Goal: Complete application form: Complete application form

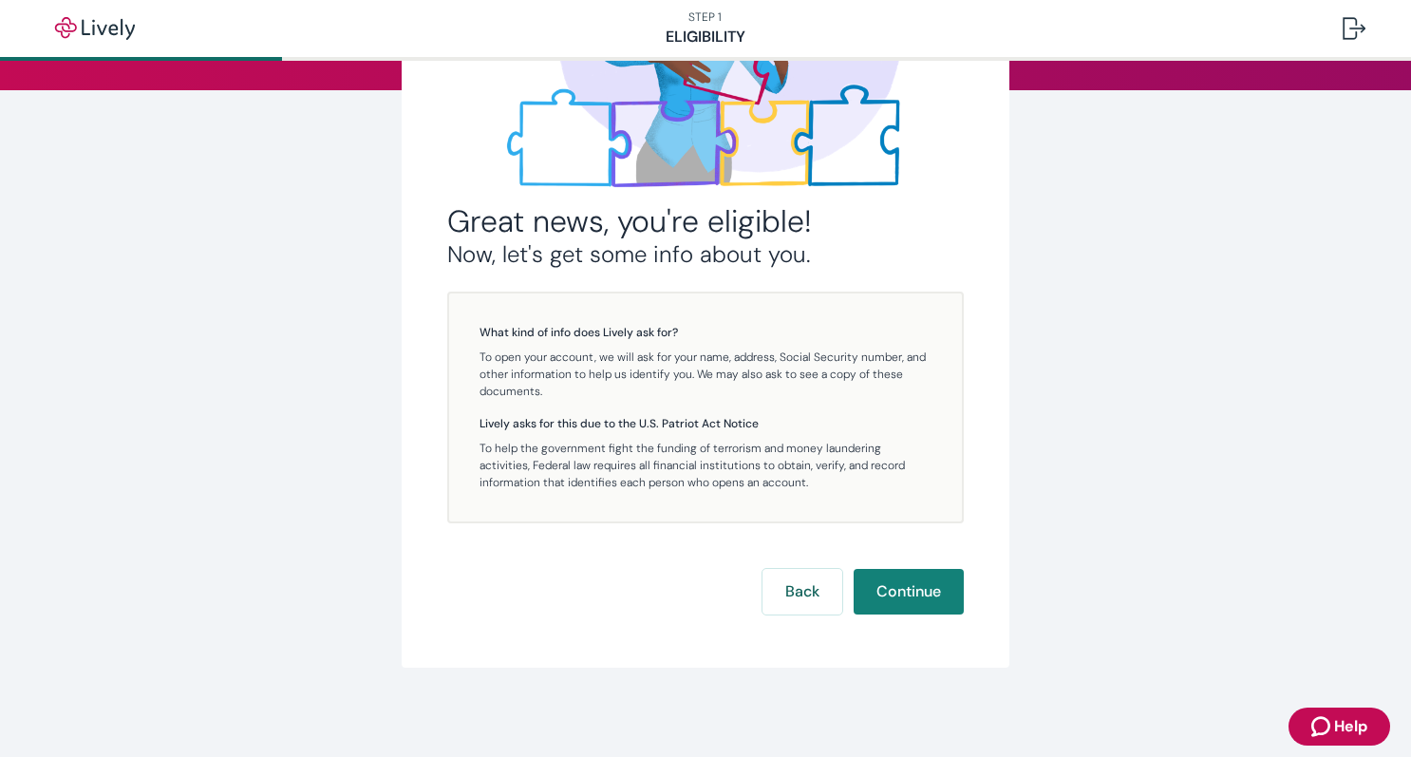
scroll to position [257, 0]
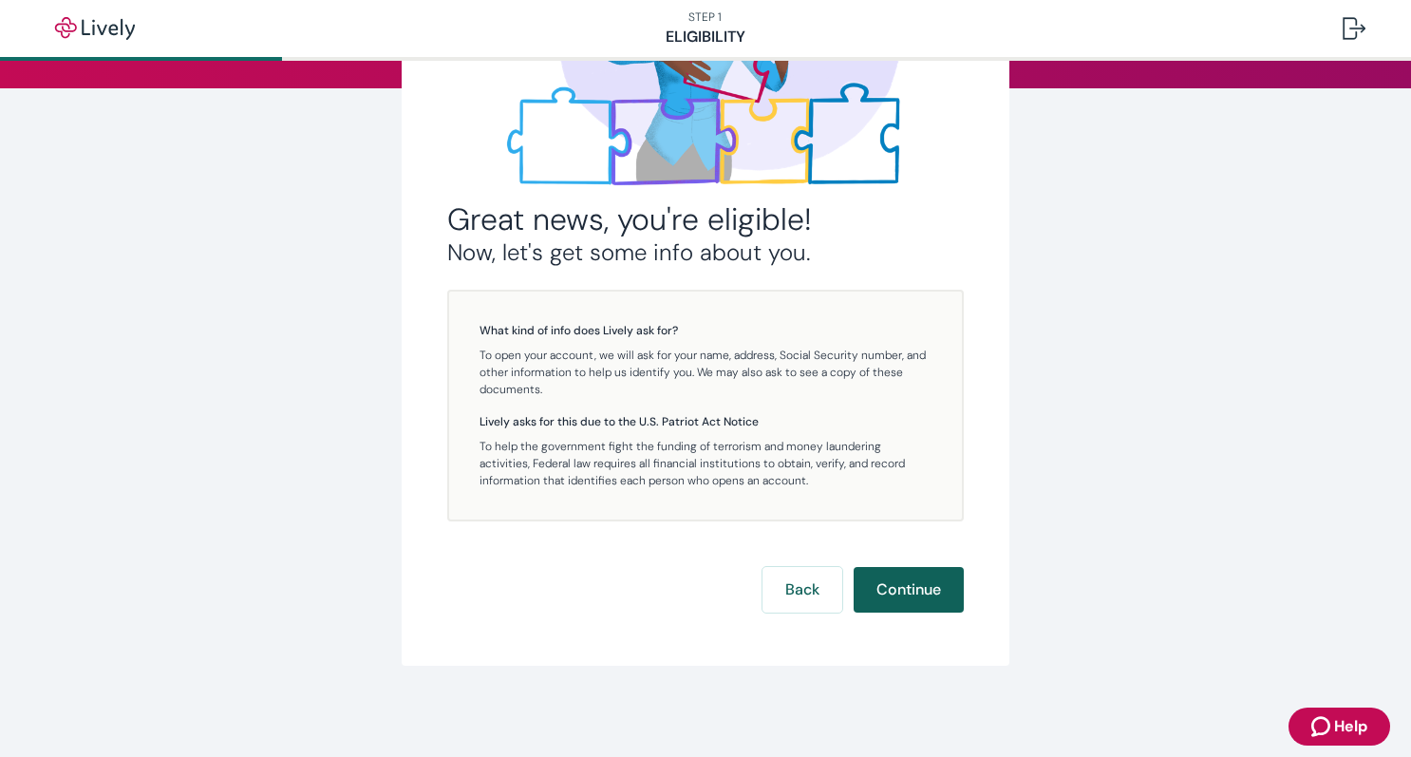
click at [929, 590] on button "Continue" at bounding box center [909, 590] width 110 height 46
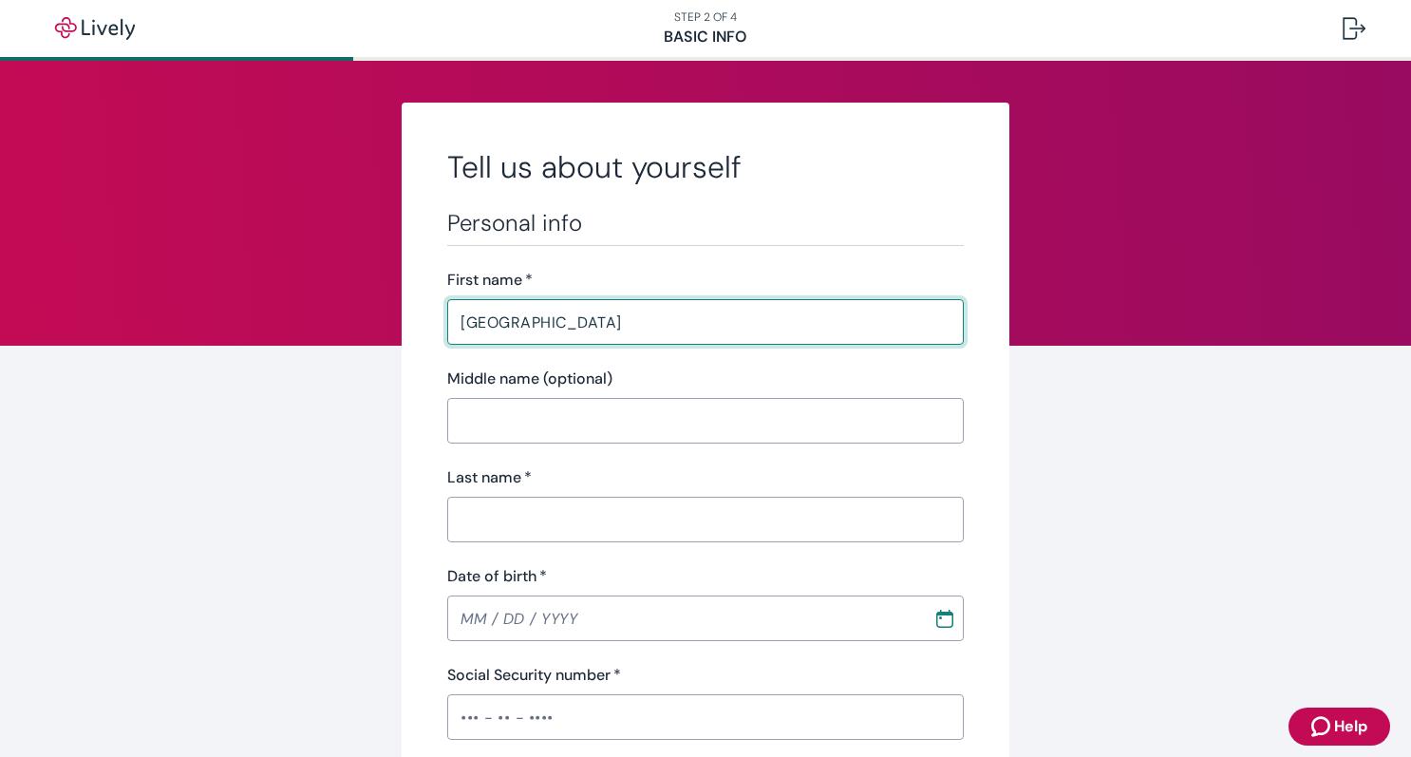
type input "[GEOGRAPHIC_DATA]"
click at [481, 525] on input "Last name   *" at bounding box center [705, 519] width 517 height 38
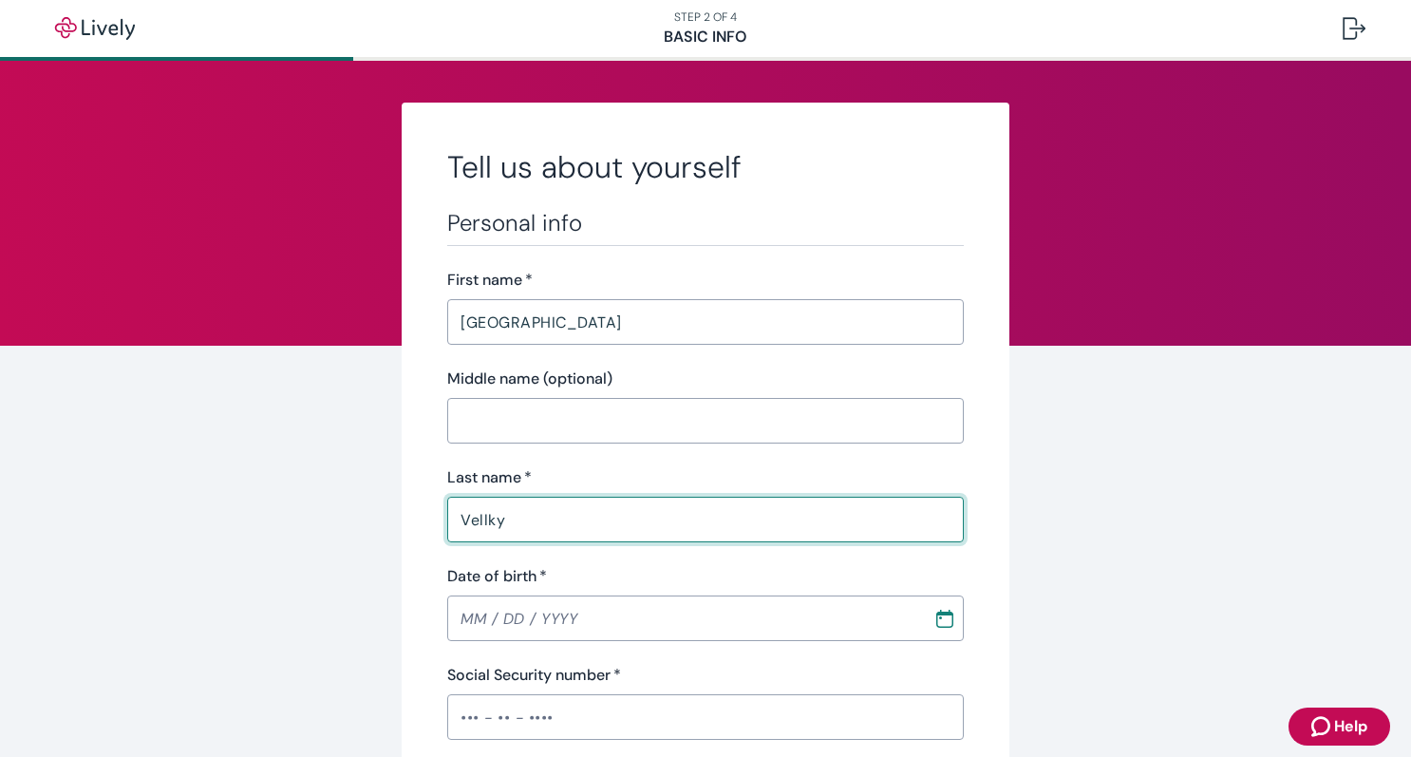
type input "Vellky"
click at [459, 548] on div "Personal info First name   * Madison ​ Middle name (optional) ​ Last name   * […" at bounding box center [705, 672] width 517 height 926
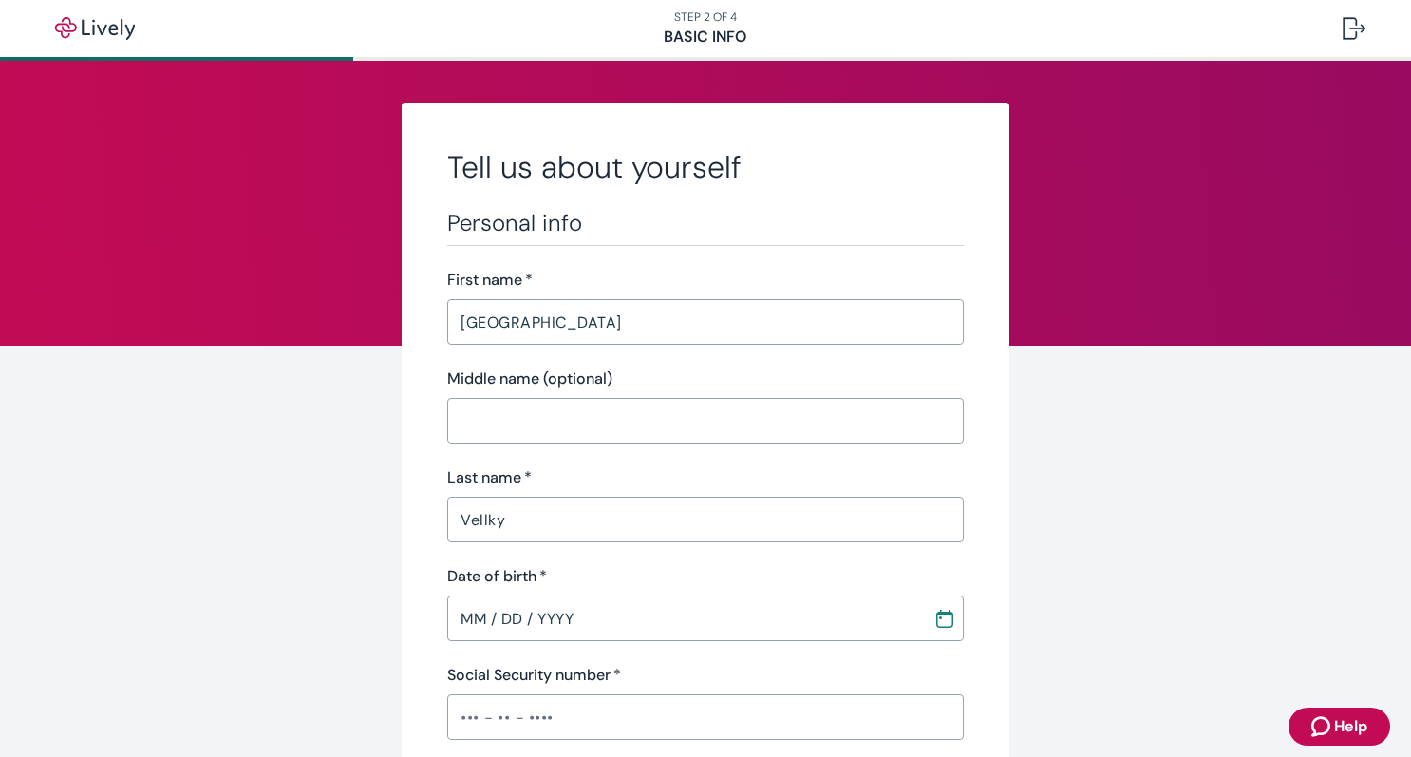
click at [489, 602] on input "MM / DD / YYYY" at bounding box center [683, 618] width 473 height 38
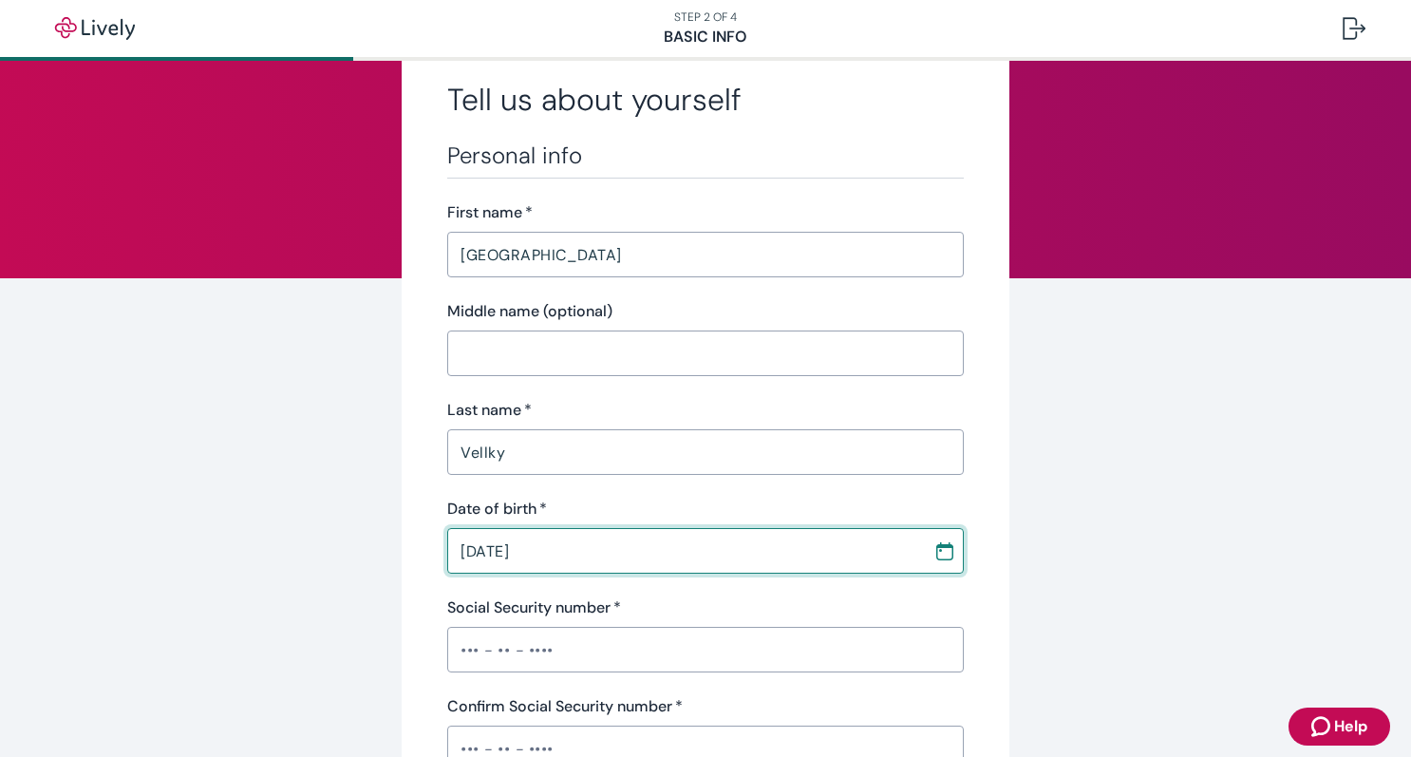
scroll to position [83, 0]
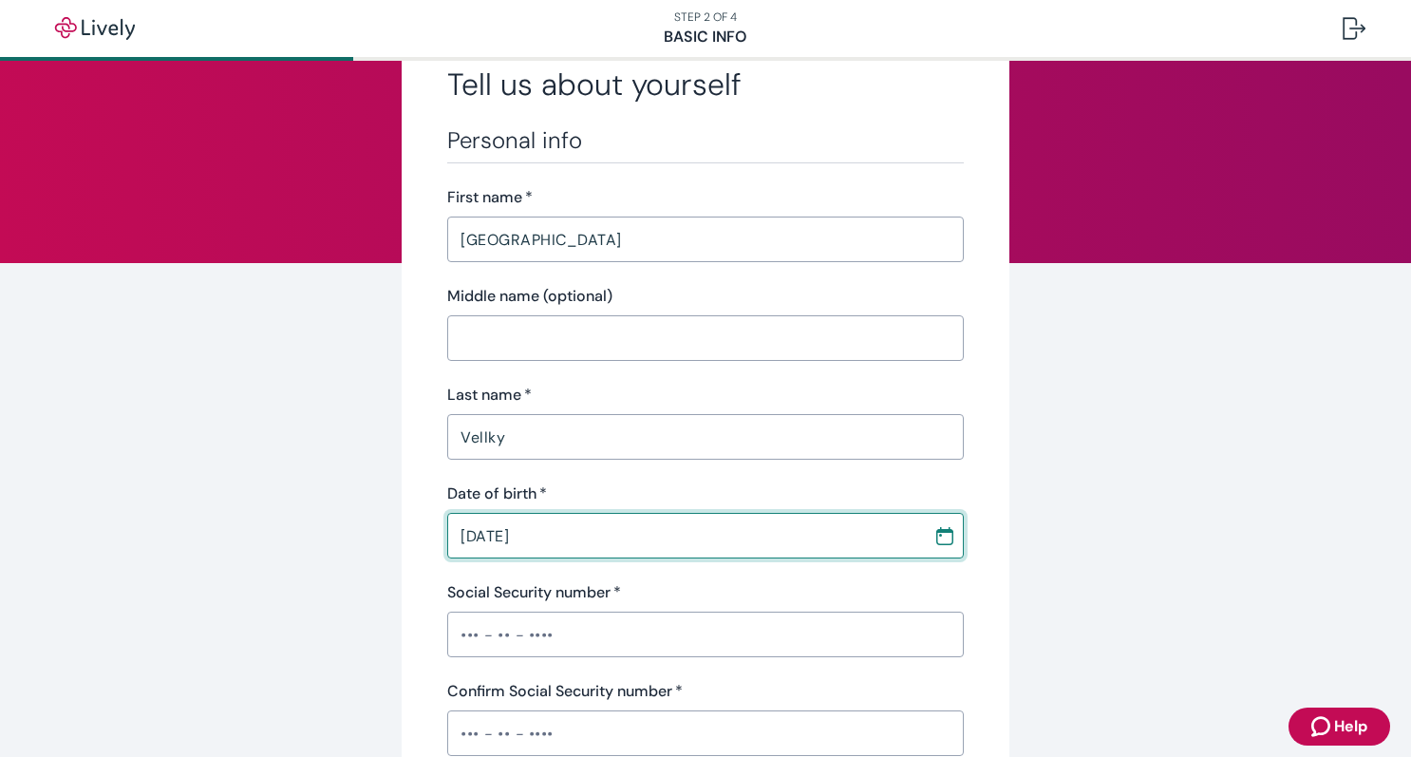
type input "[DATE]"
click at [486, 643] on input "Social Security number   *" at bounding box center [705, 634] width 517 height 38
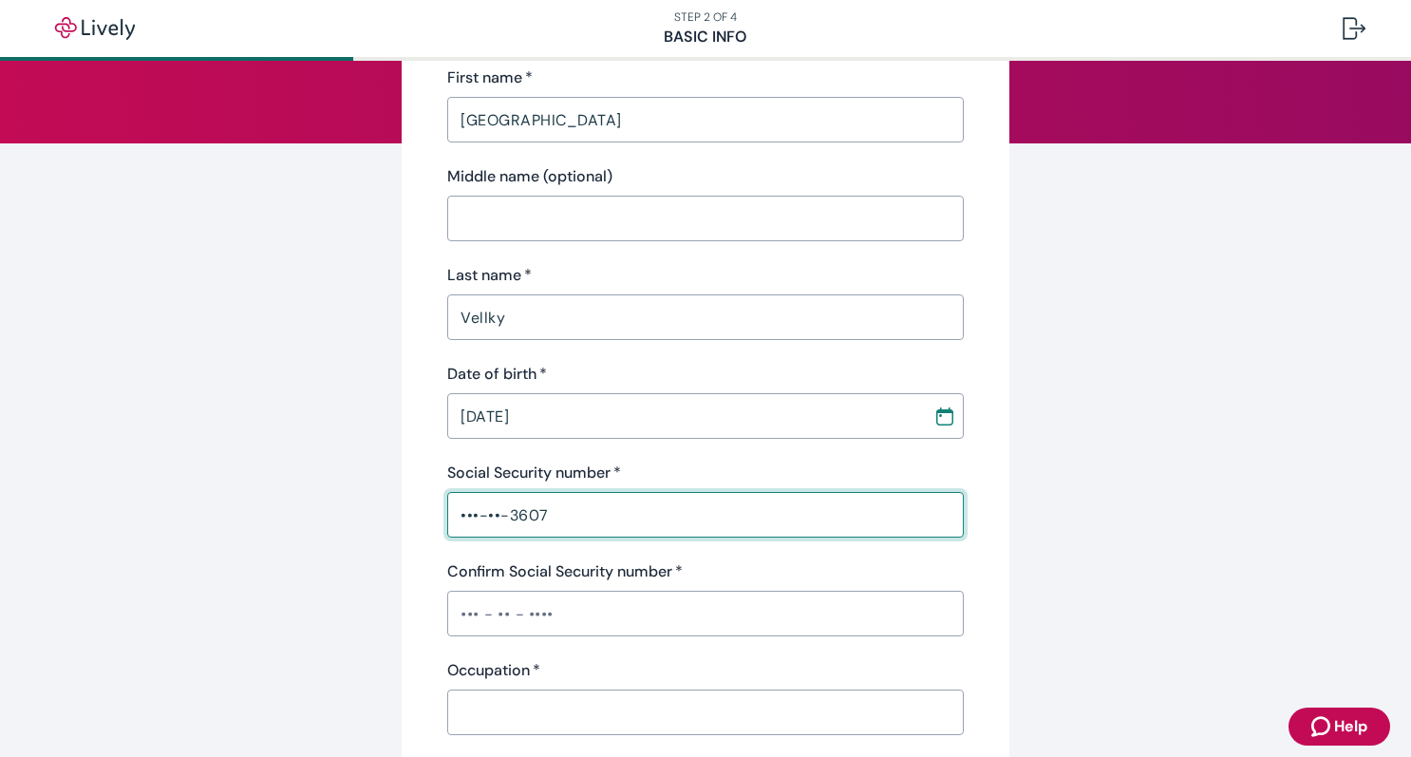
scroll to position [210, 0]
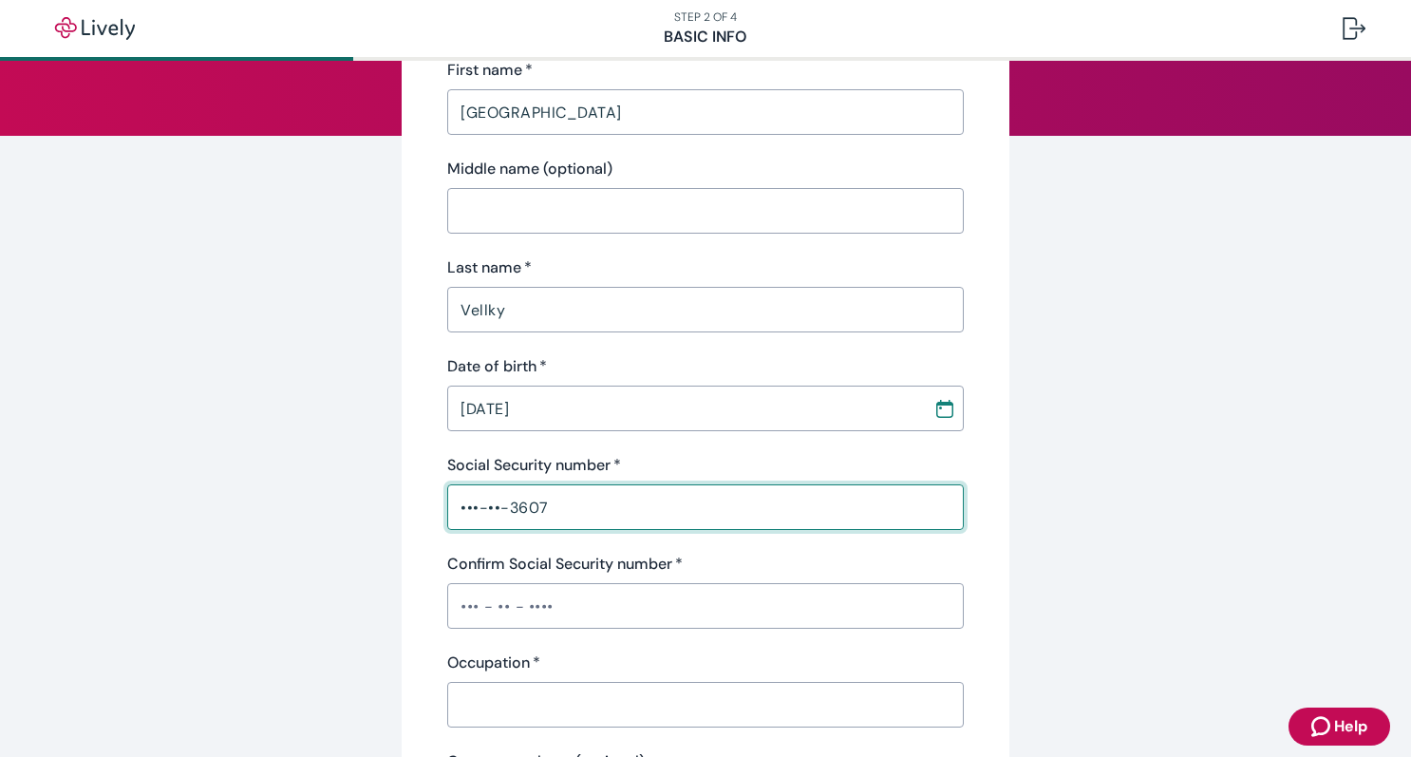
type input "•••-••-3607"
click at [498, 612] on input "Confirm Social Security number   *" at bounding box center [705, 606] width 517 height 38
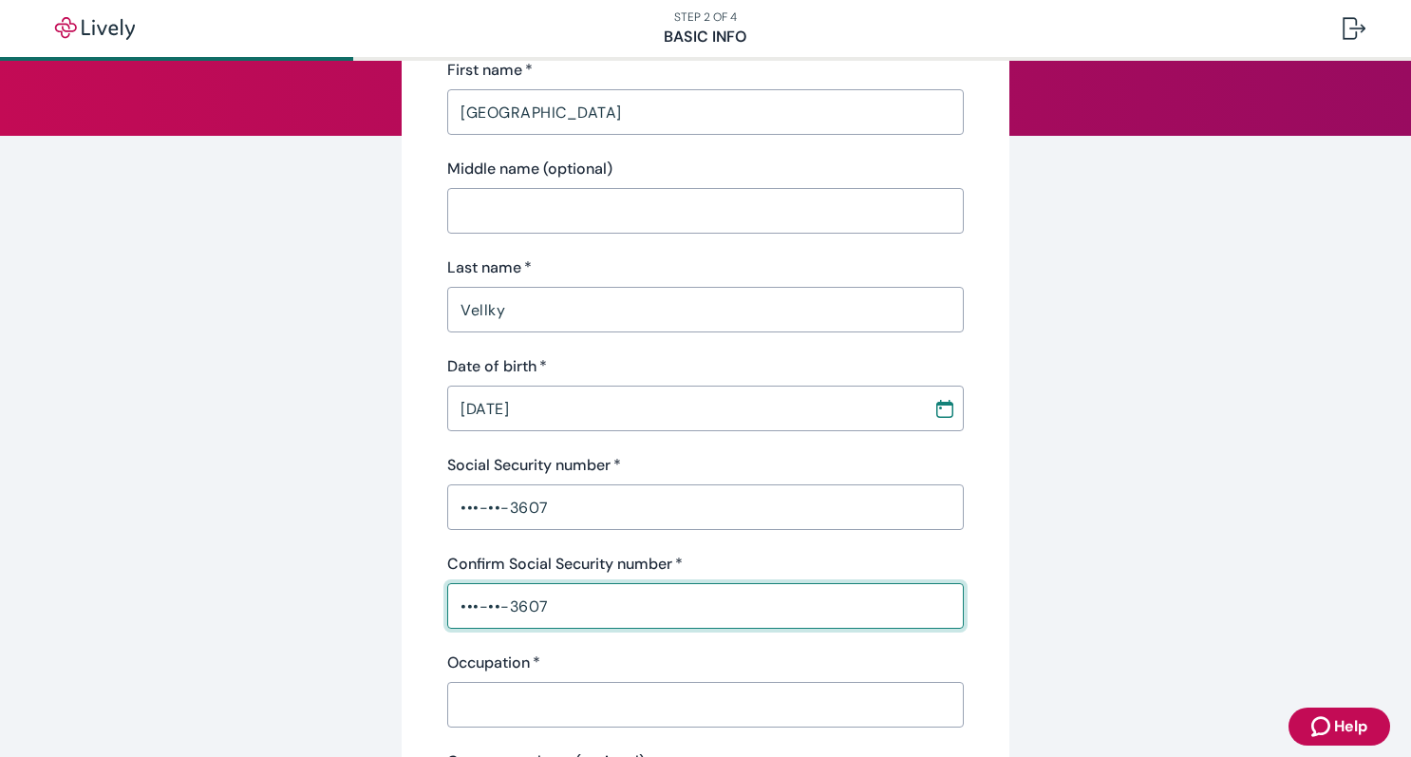
type input "•••-••-3607"
click at [483, 707] on input "Occupation   *" at bounding box center [705, 705] width 517 height 38
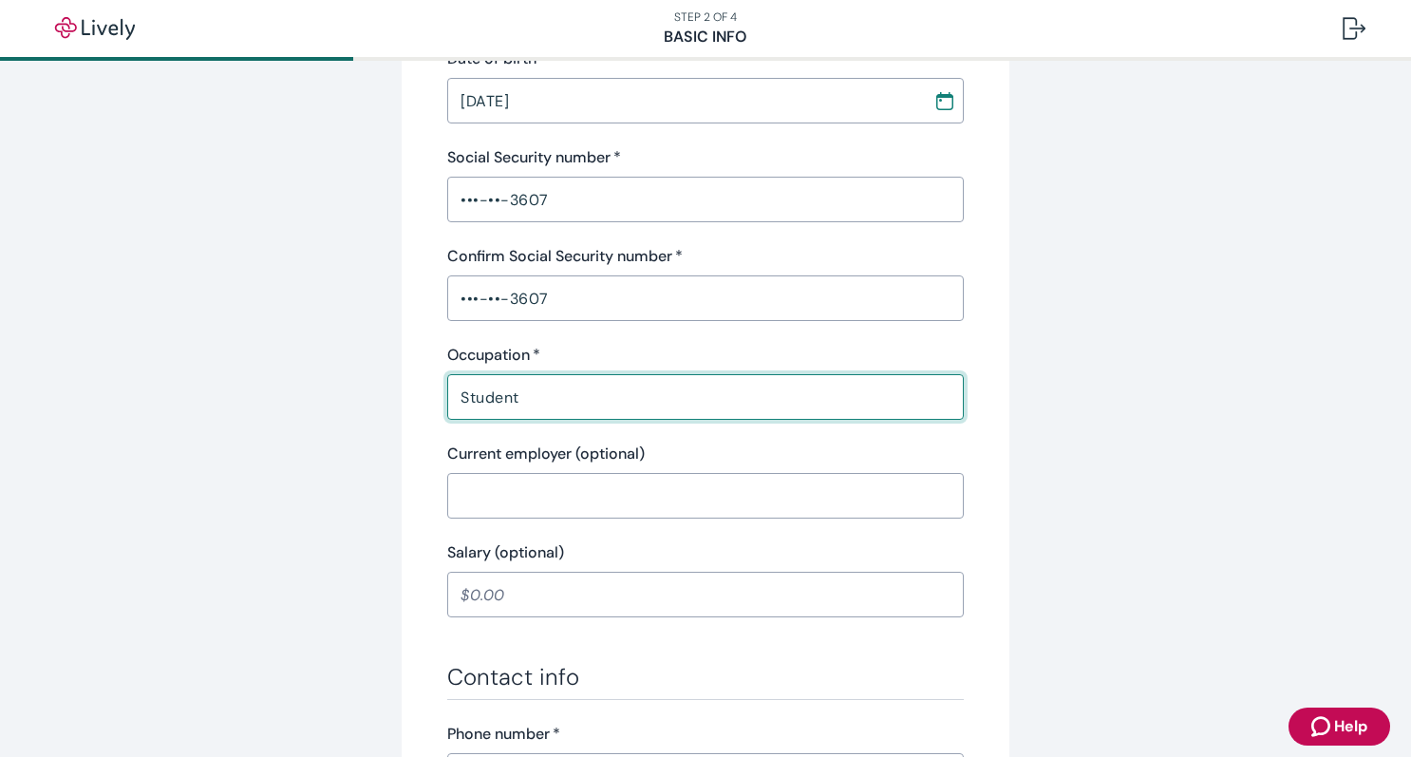
scroll to position [531, 0]
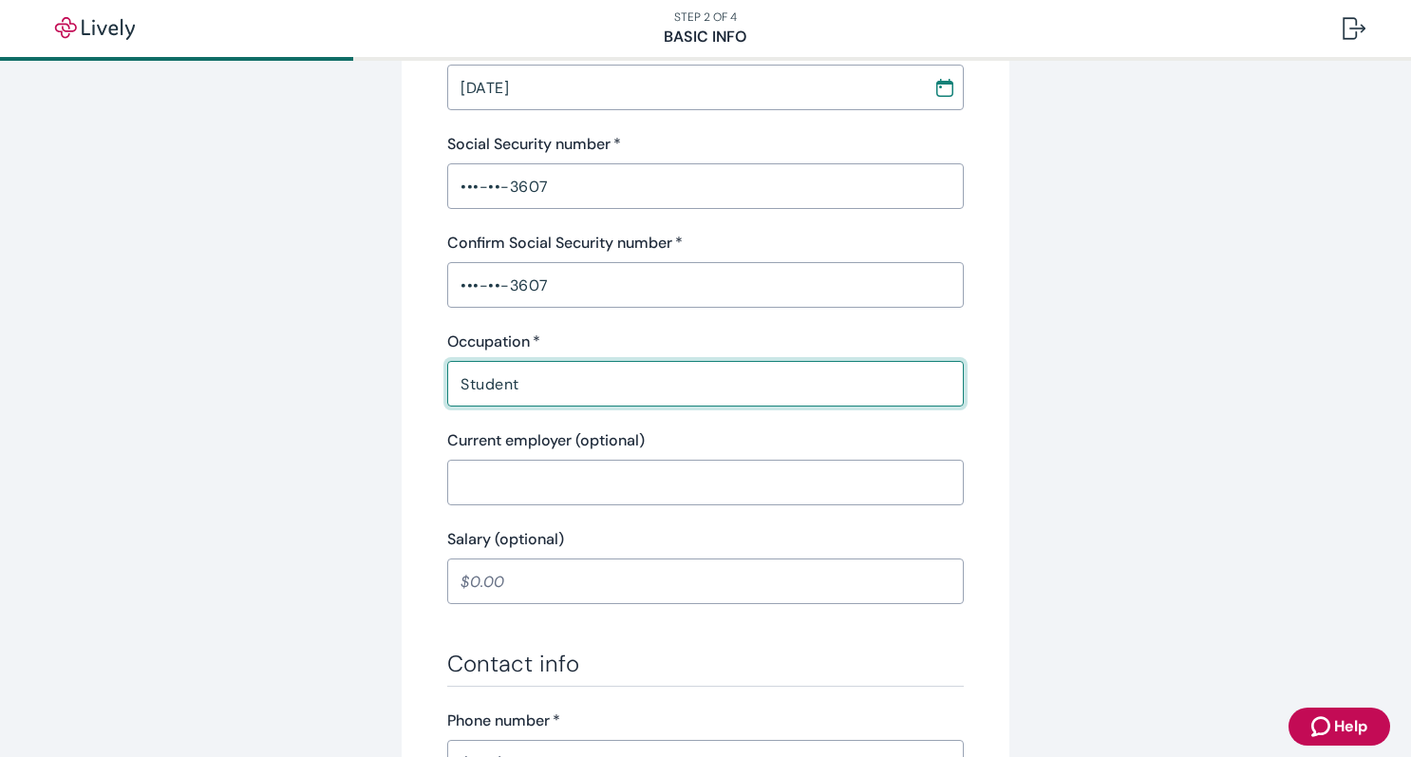
type input "Student"
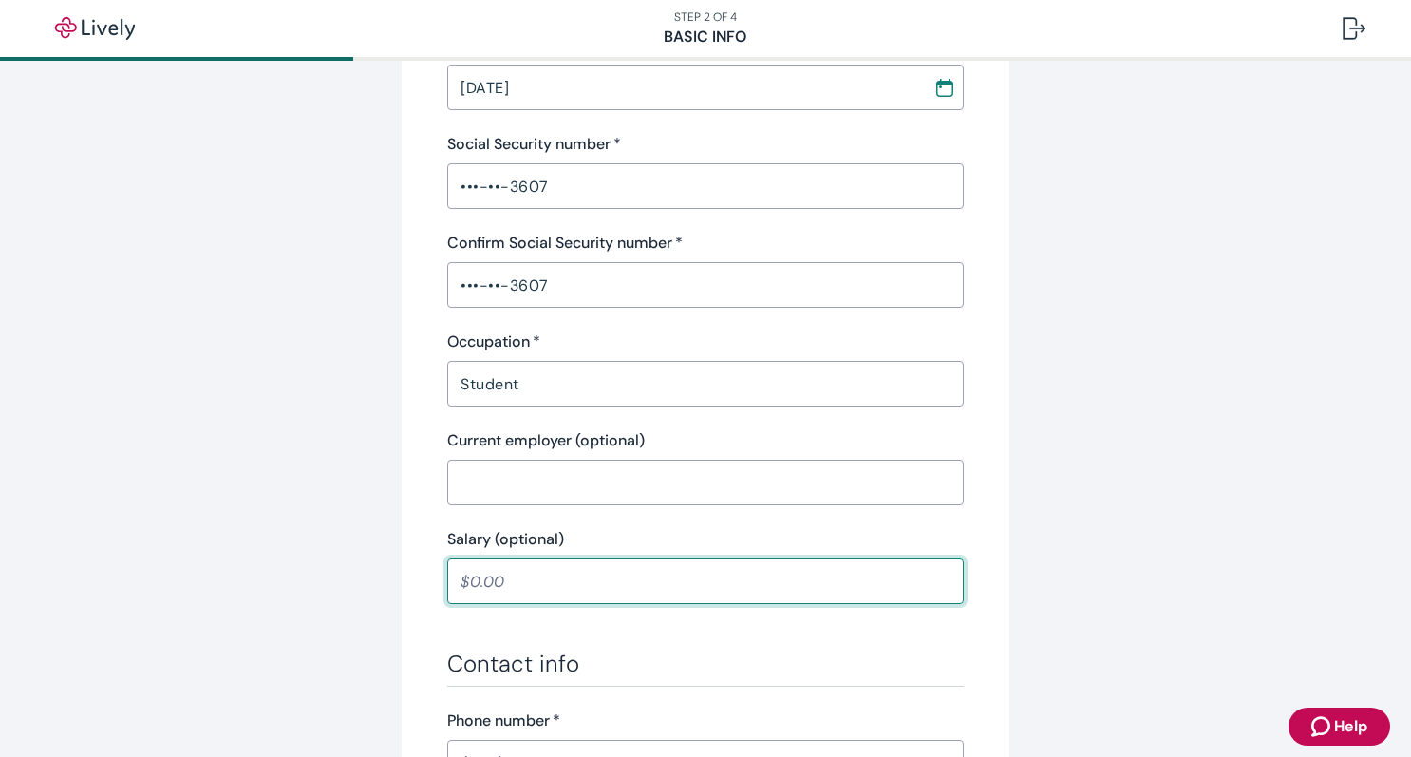
click at [556, 591] on input "Salary (optional)" at bounding box center [705, 581] width 517 height 38
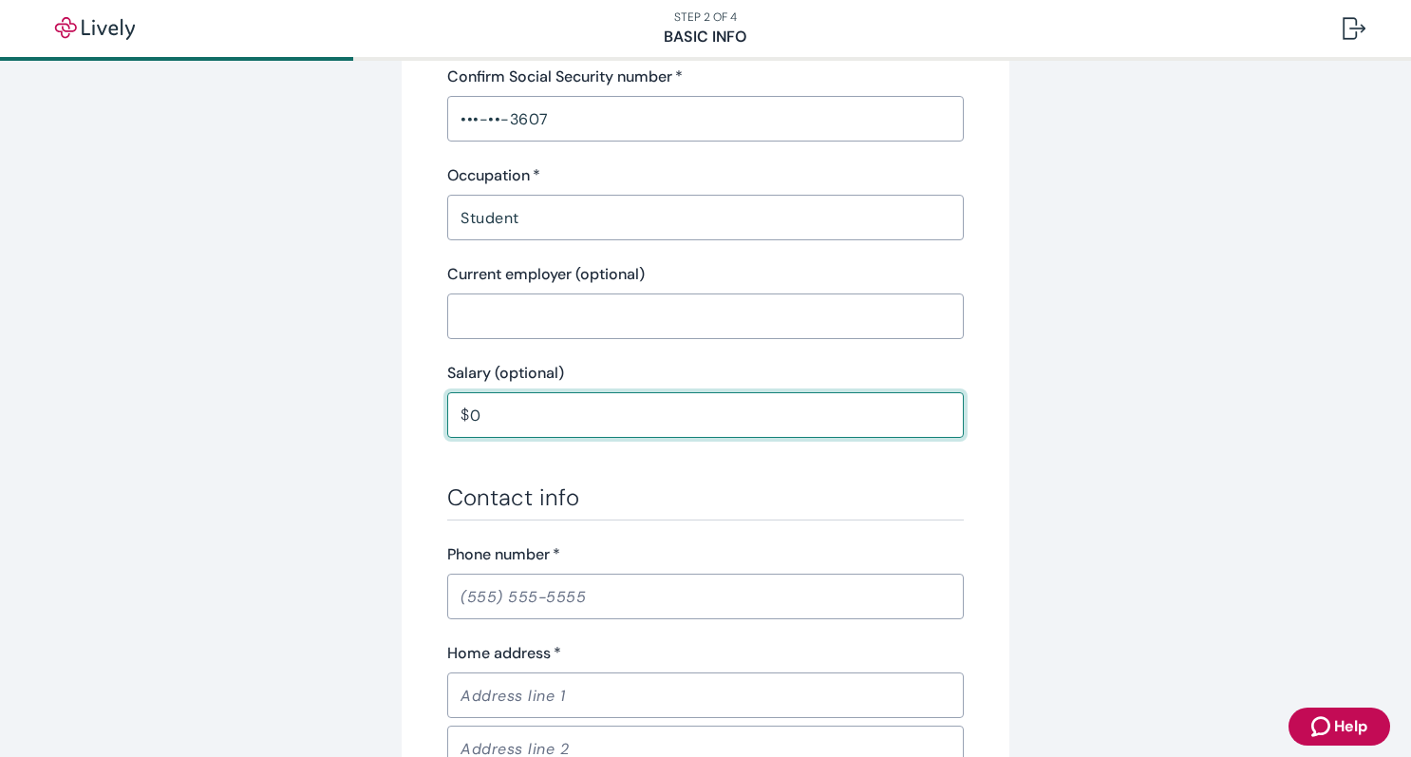
scroll to position [705, 0]
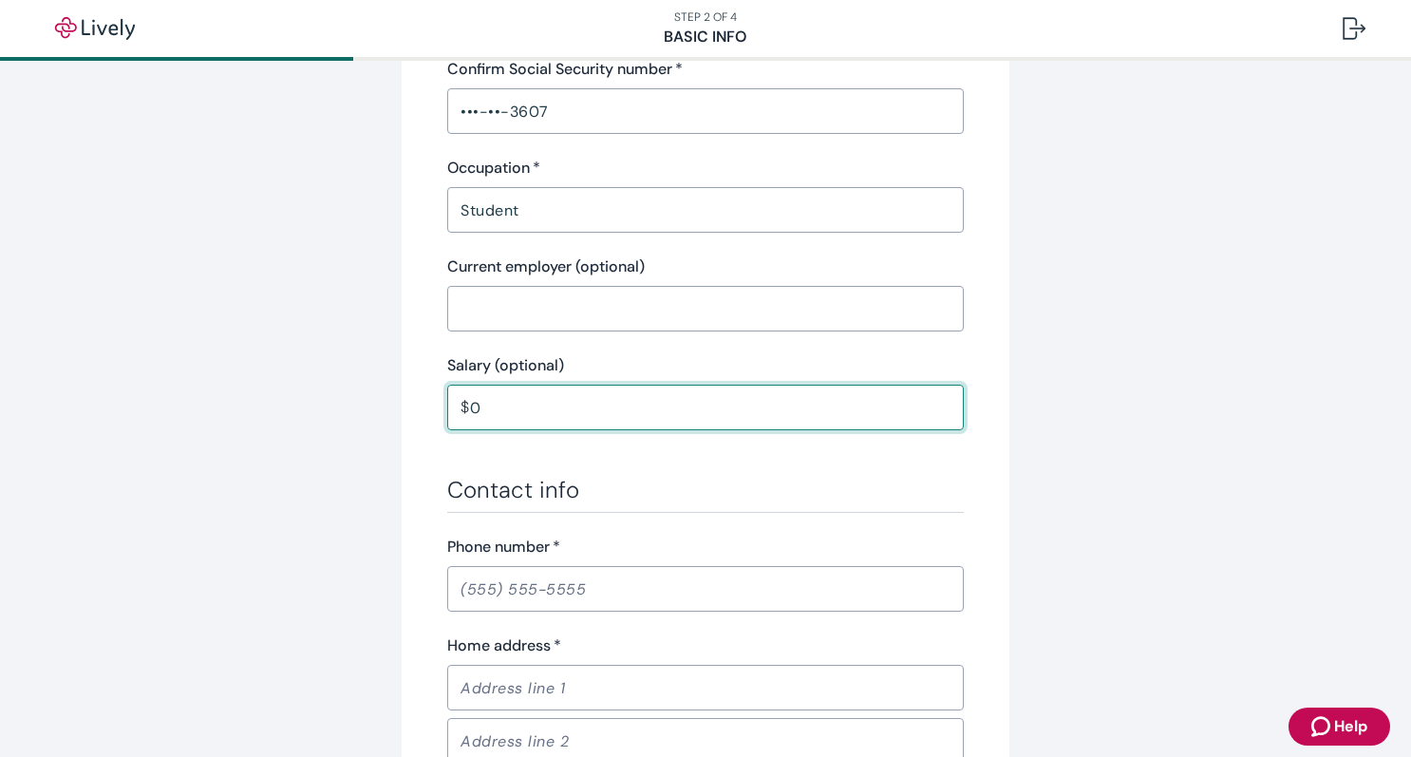
type input "0.00"
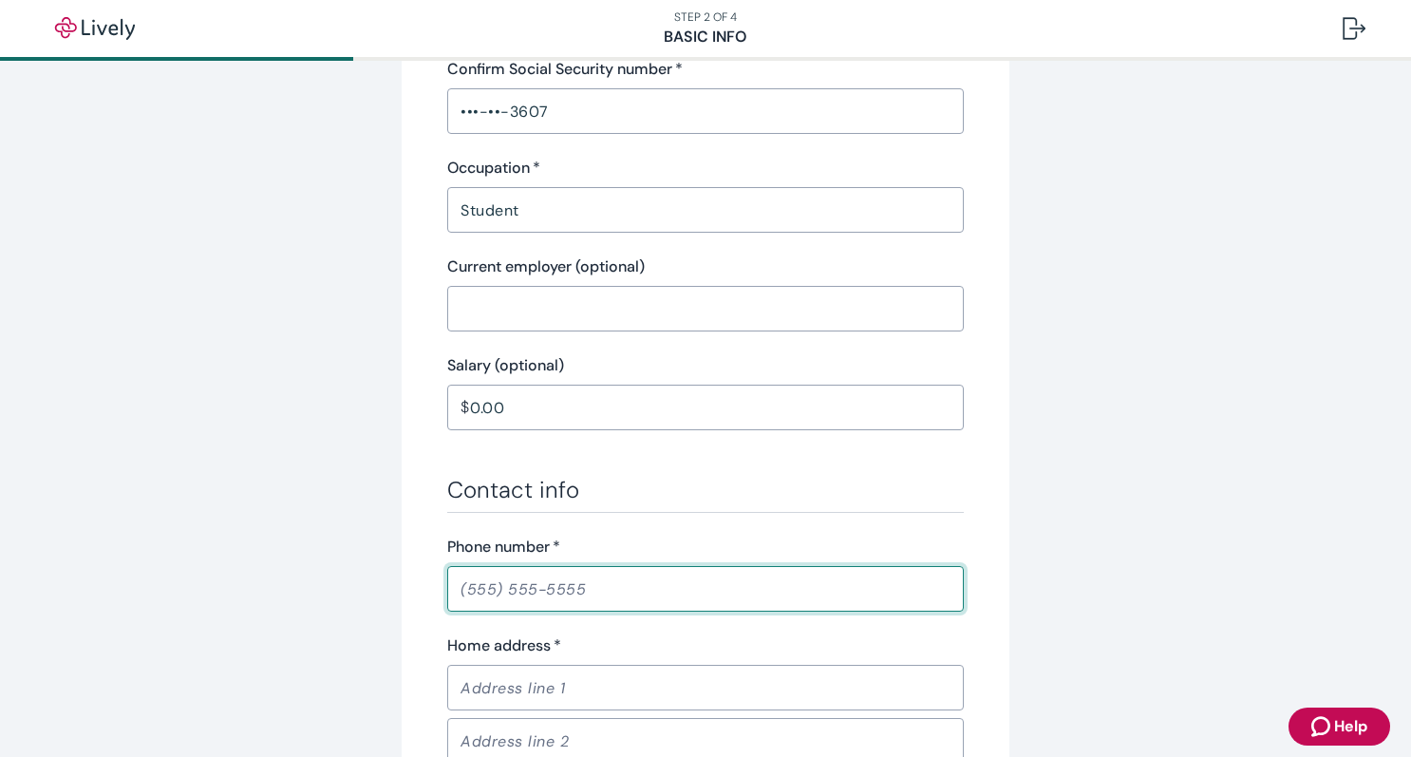
click at [466, 593] on input "Phone number   *" at bounding box center [705, 589] width 517 height 38
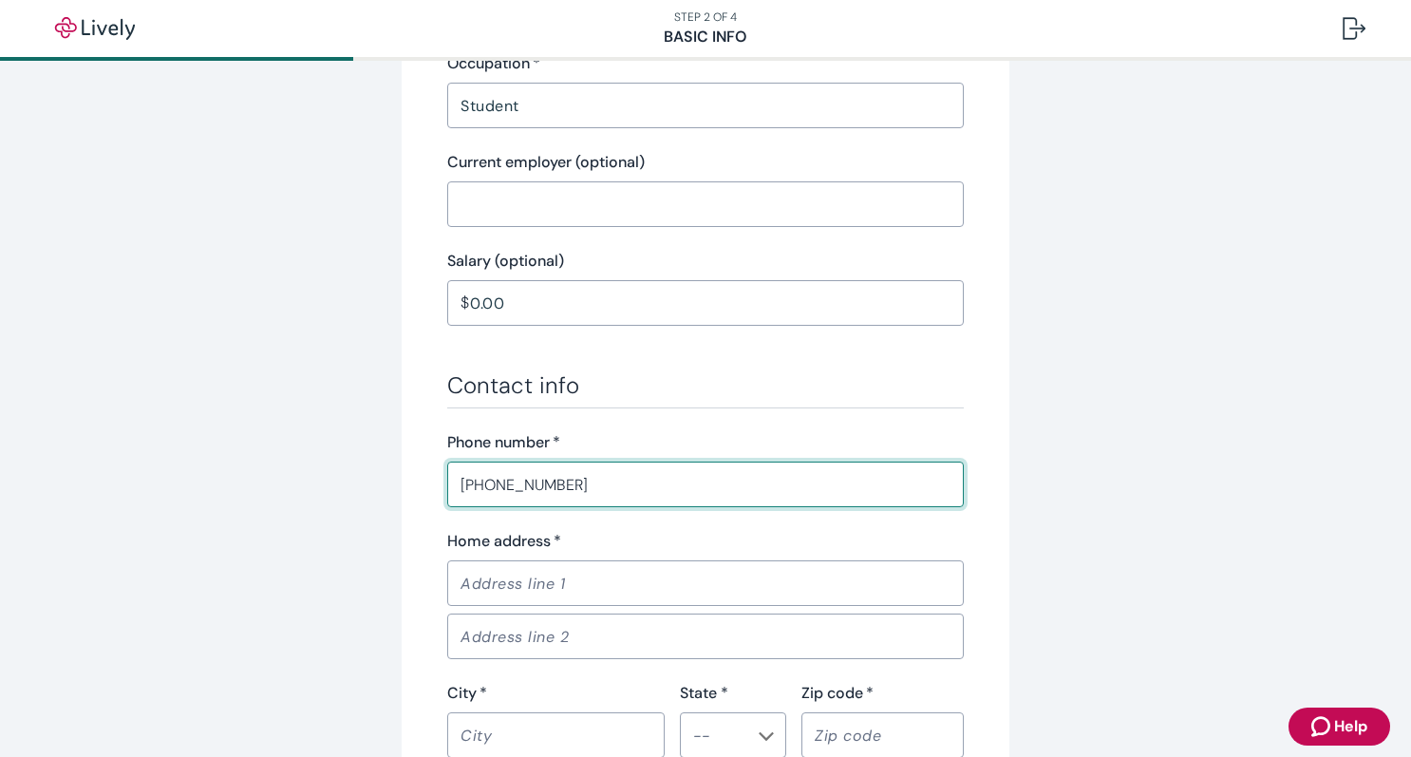
scroll to position [812, 0]
type input "[PHONE_NUMBER]"
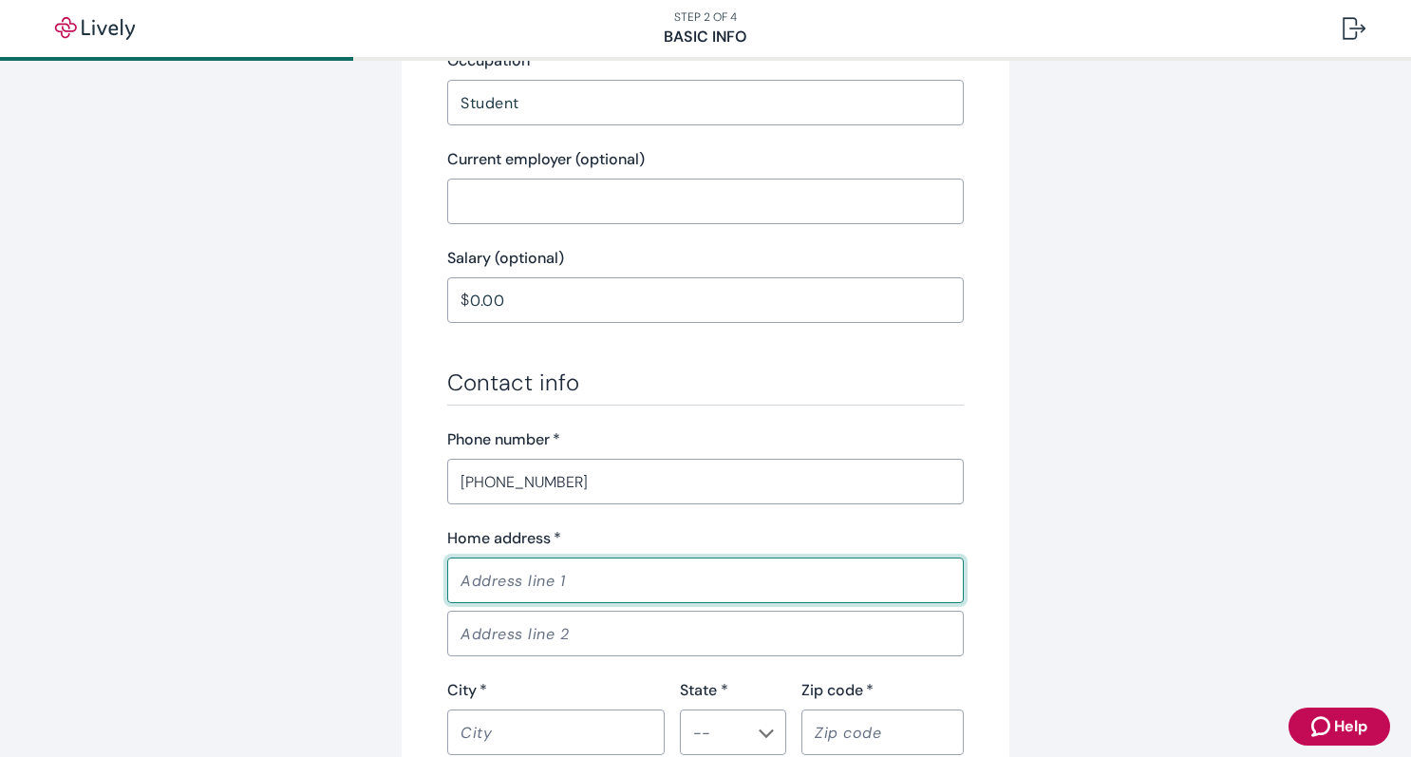
click at [480, 587] on input "Home address   *" at bounding box center [705, 580] width 517 height 38
type input "[GEOGRAPHIC_DATA]"
type input "Columbus"
type input "OH"
type input "43212"
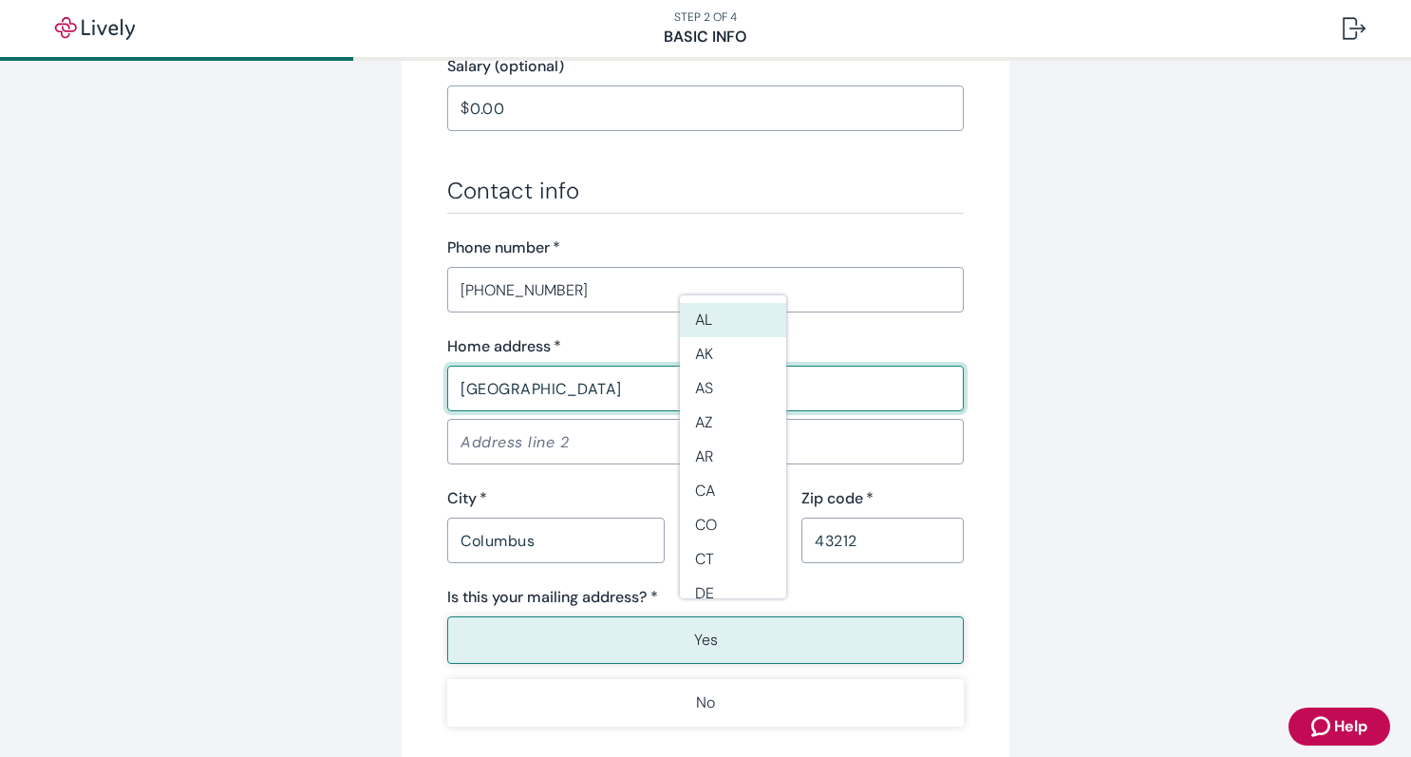
scroll to position [1012, 0]
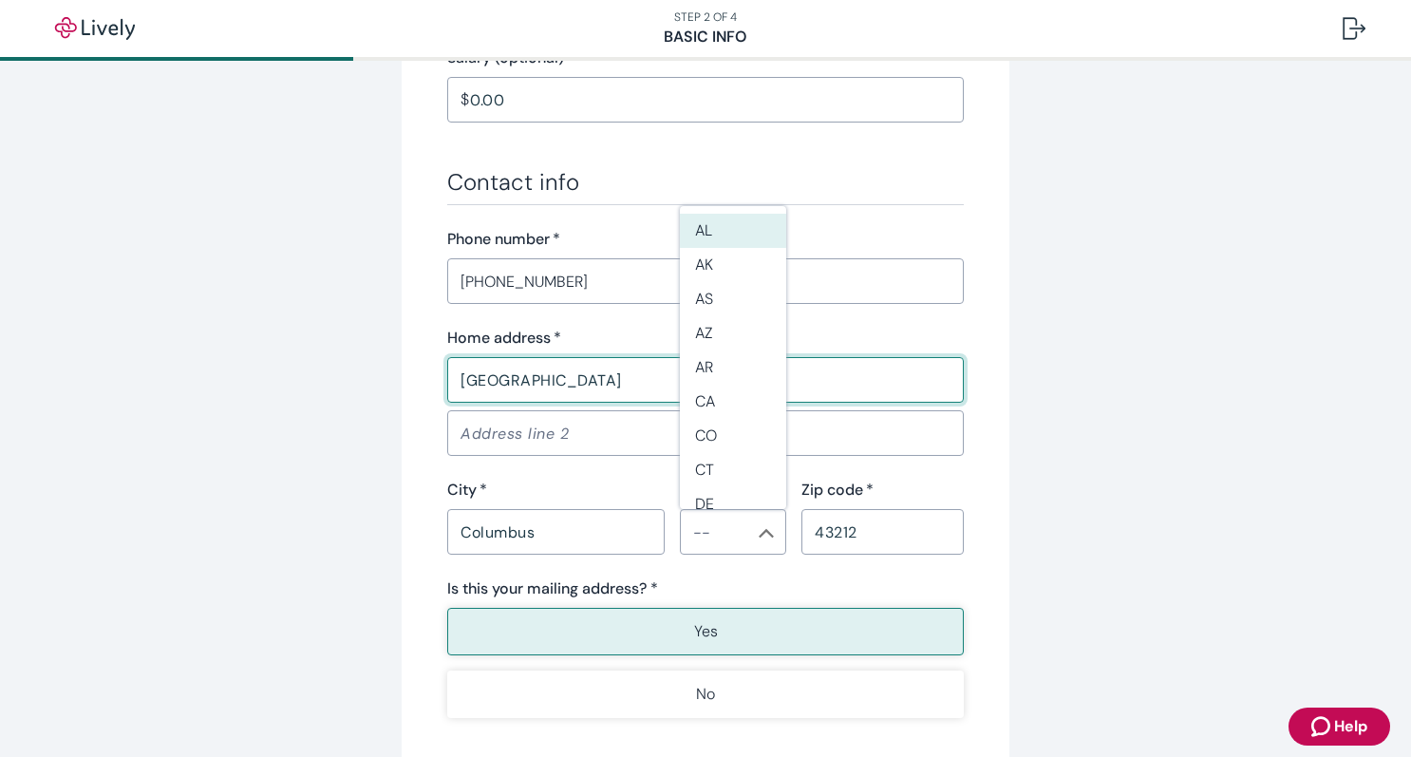
click at [686, 567] on div "Contact info Phone number   * [PHONE_NUMBER] ​ Home address   * [STREET_ADDRESS…" at bounding box center [705, 443] width 517 height 550
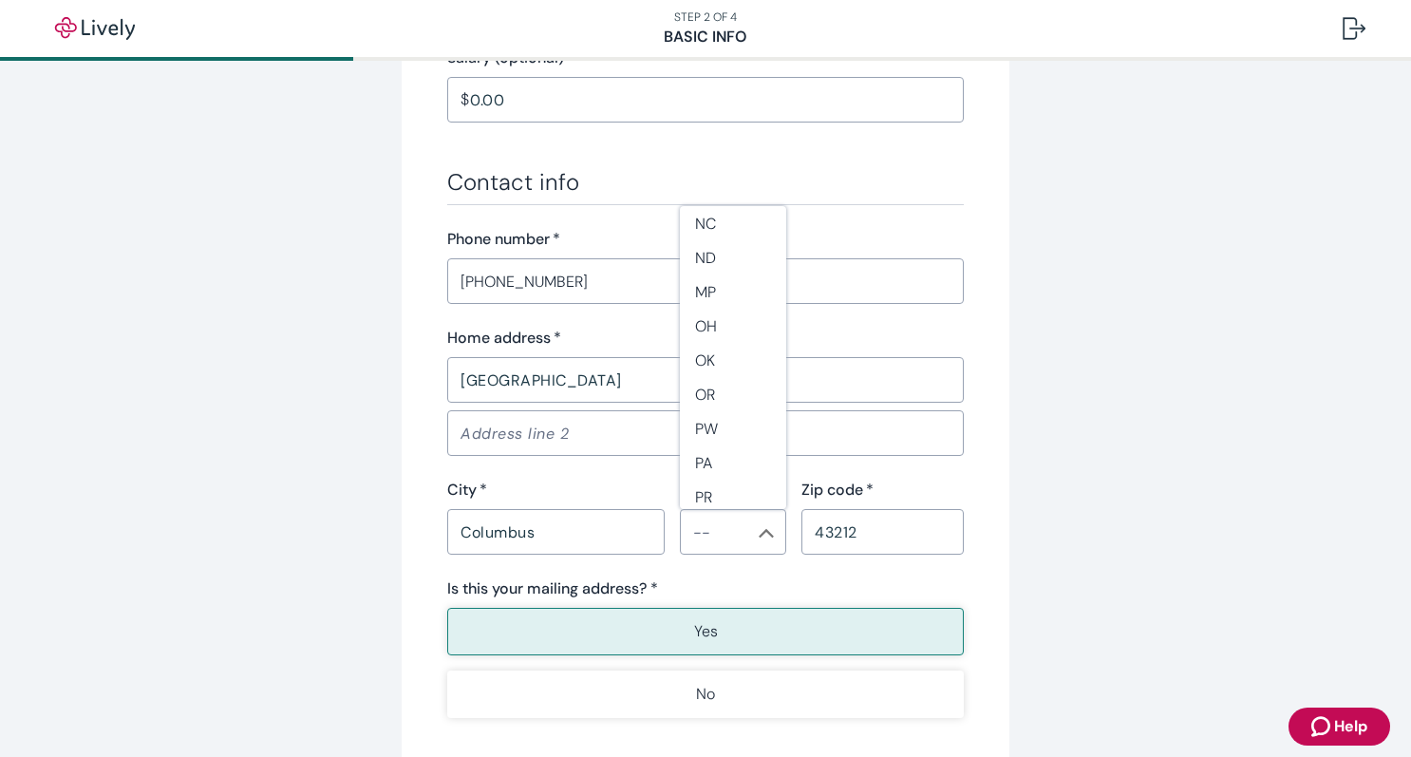
scroll to position [1361, 0]
click at [724, 236] on li "OH" at bounding box center [733, 237] width 106 height 34
type input "OH"
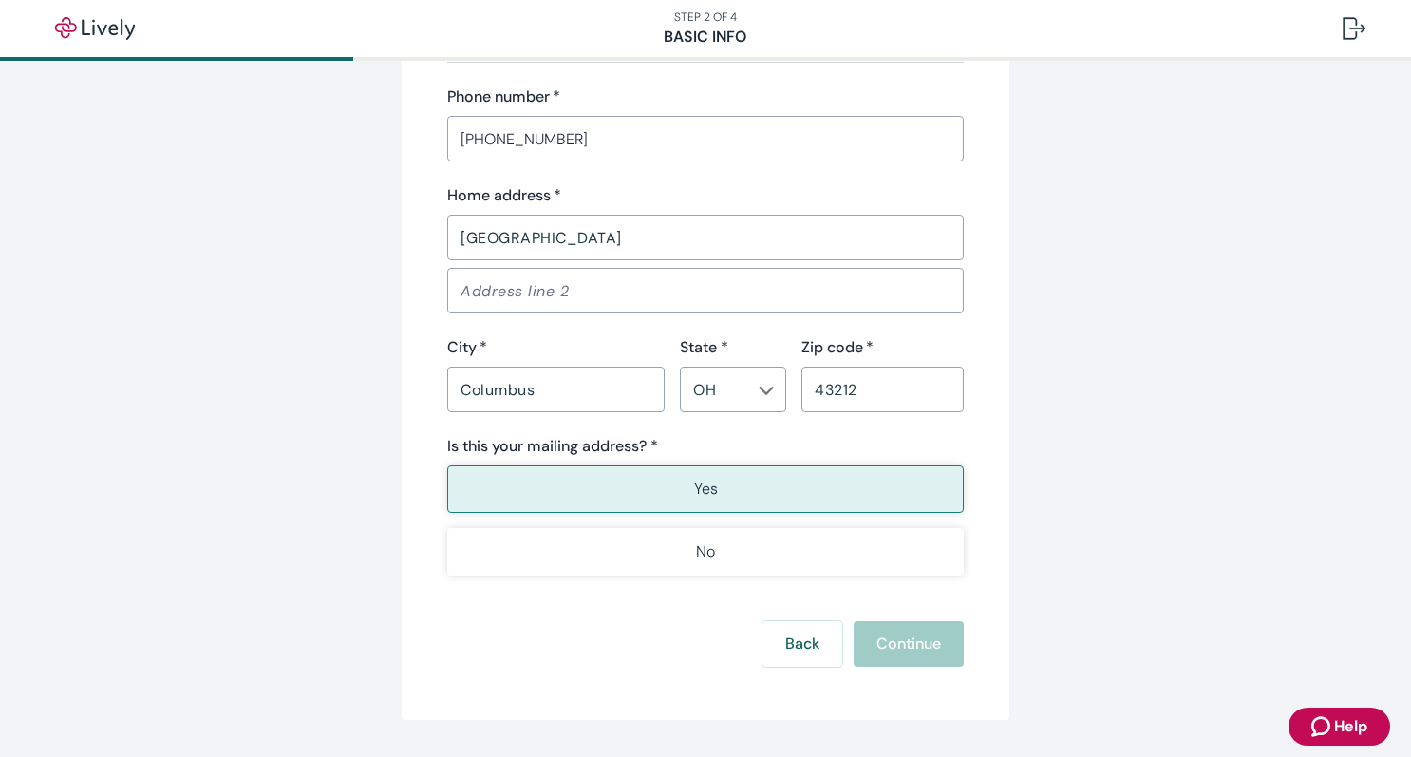
scroll to position [1162, 0]
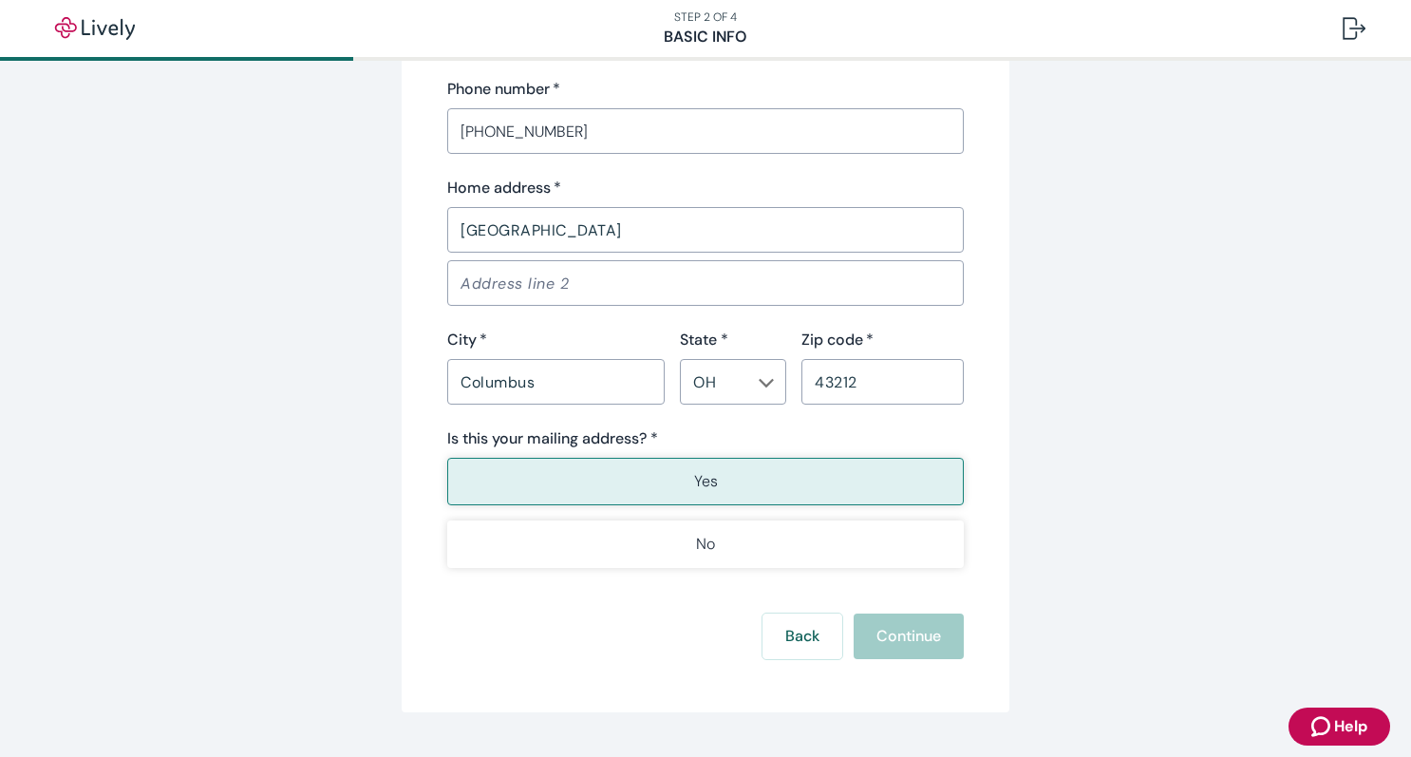
click at [742, 483] on button "Yes" at bounding box center [705, 481] width 517 height 47
click at [911, 630] on div "Back Continue" at bounding box center [705, 636] width 517 height 46
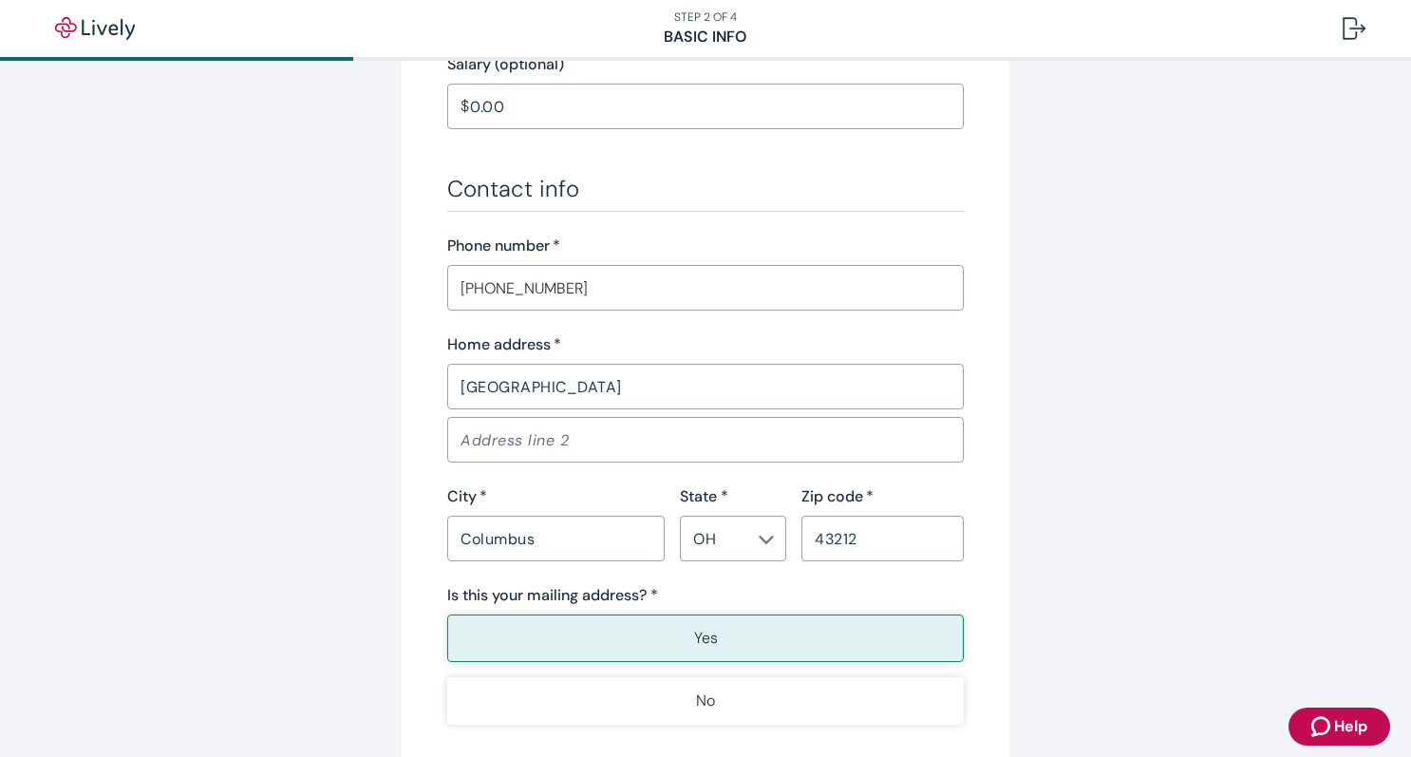
scroll to position [1051, 0]
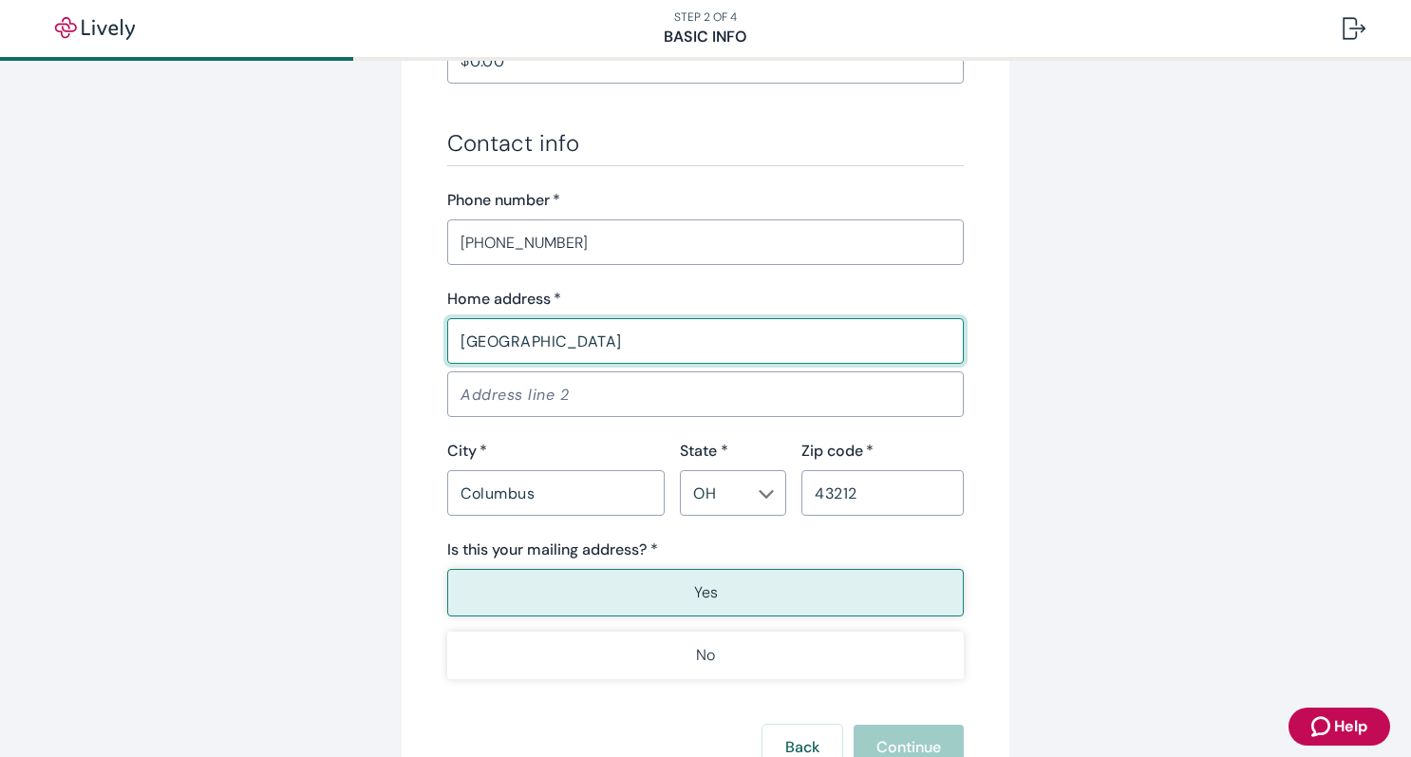
click at [606, 336] on input "[GEOGRAPHIC_DATA]" at bounding box center [705, 341] width 517 height 38
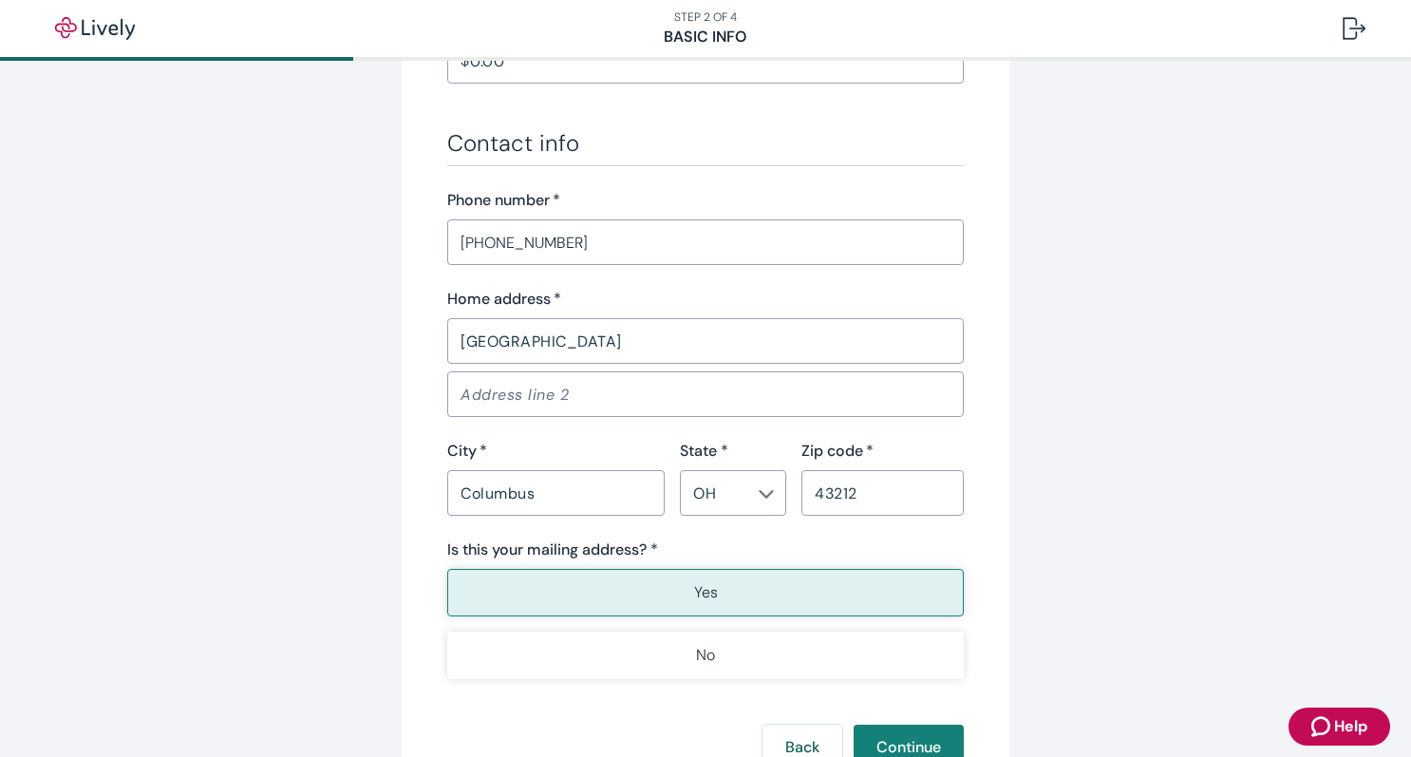
click at [578, 512] on div "Columbus ​" at bounding box center [555, 493] width 217 height 46
click at [860, 491] on input "43212" at bounding box center [882, 493] width 162 height 38
click at [906, 728] on button "Continue" at bounding box center [909, 747] width 110 height 46
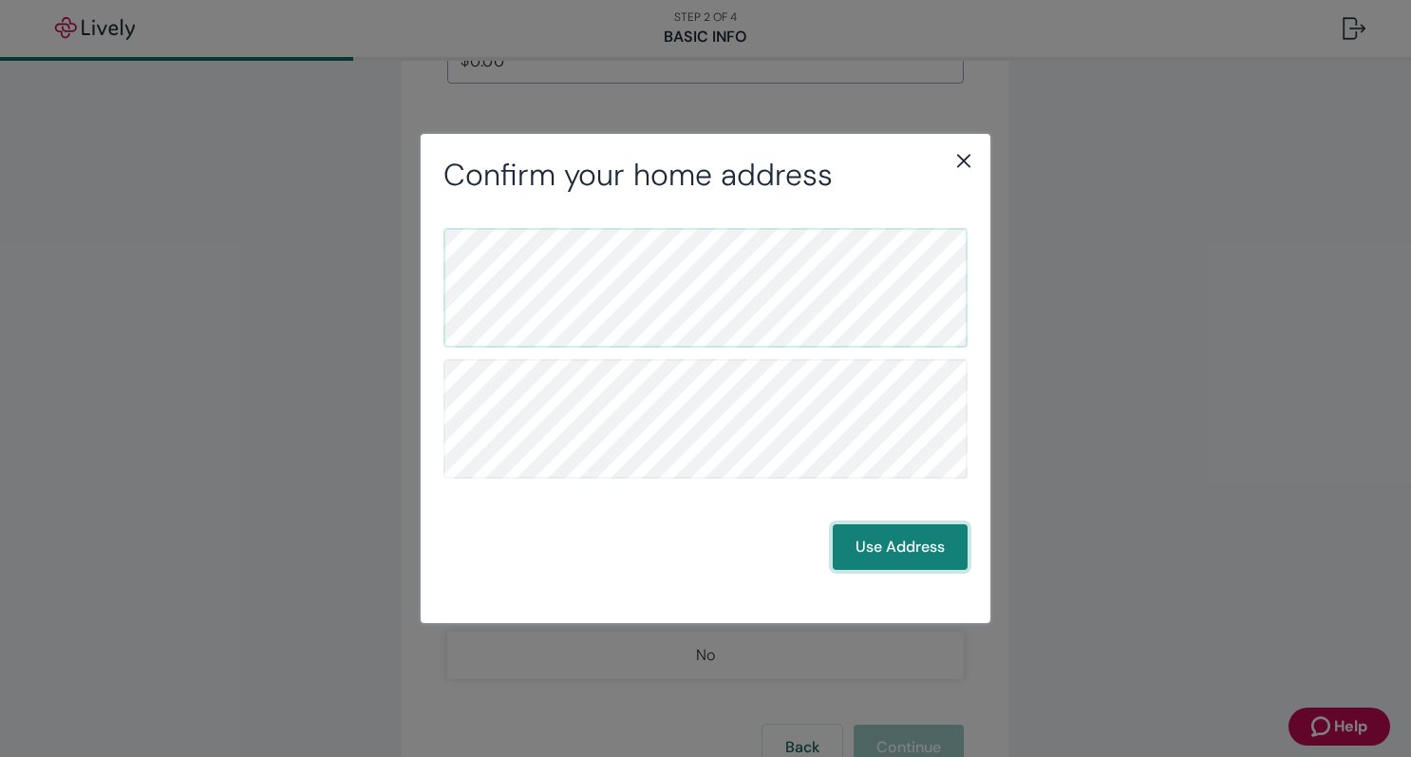
click at [877, 552] on button "Use Address" at bounding box center [900, 547] width 135 height 46
click at [932, 553] on button "Use Address" at bounding box center [900, 547] width 135 height 46
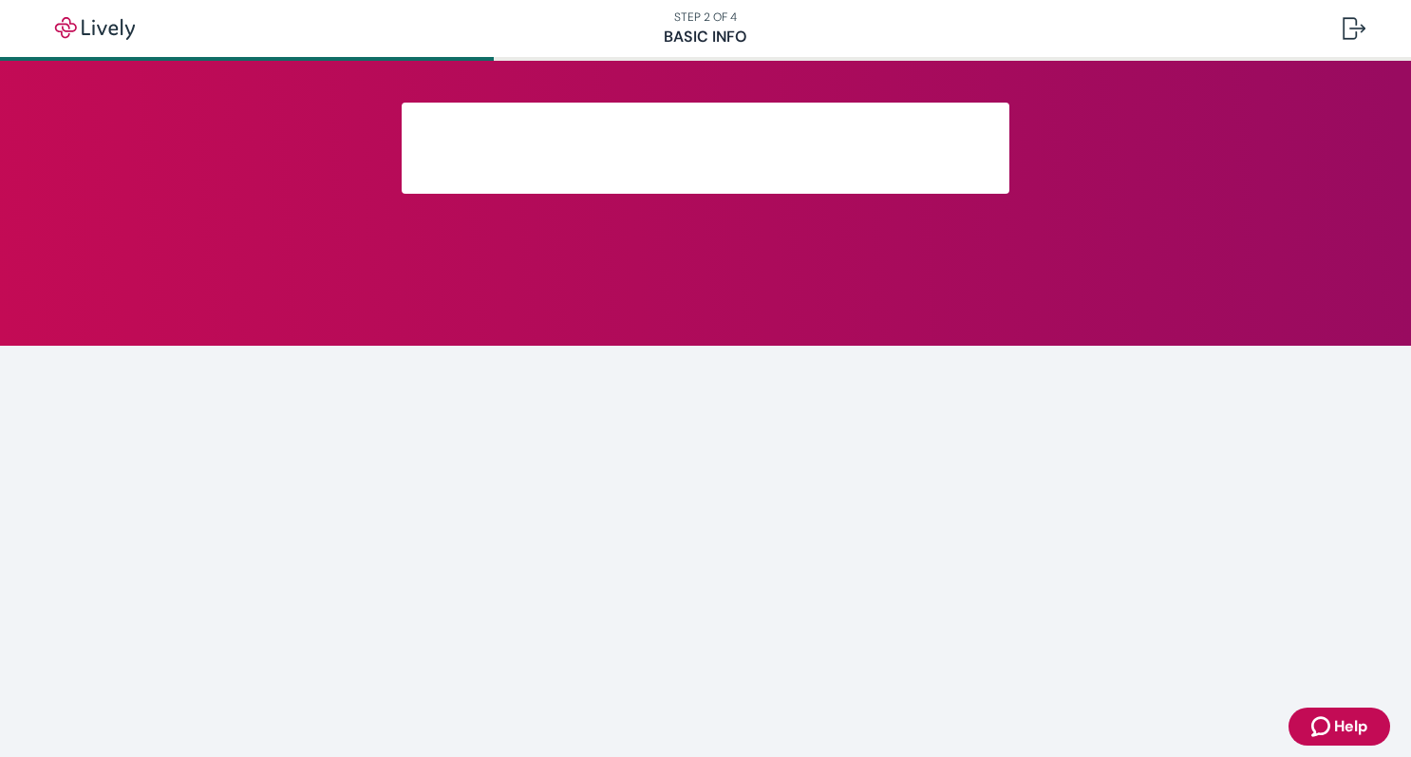
scroll to position [320, 0]
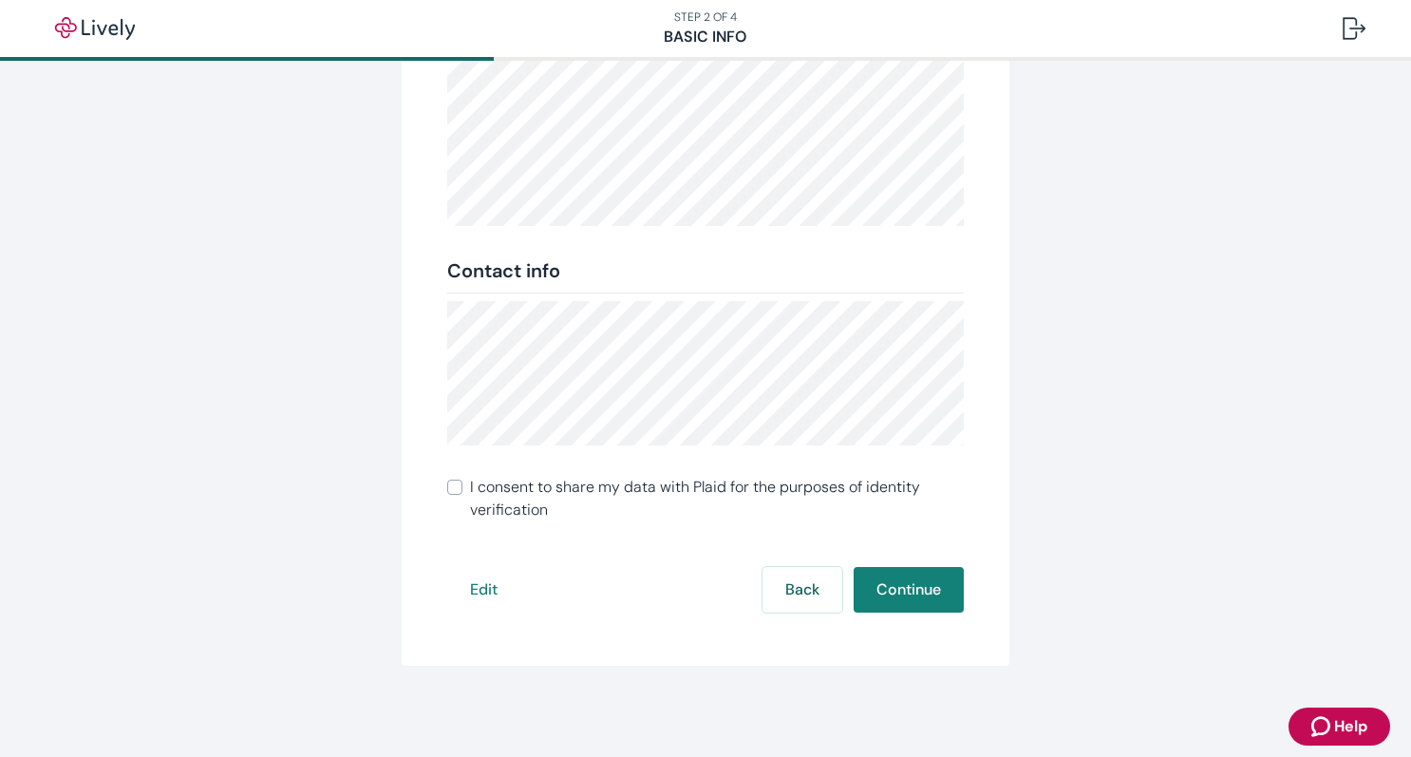
click at [457, 484] on input "I consent to share my data with Plaid for the purposes of identity verification" at bounding box center [454, 487] width 15 height 15
click at [444, 493] on div "Review your info Double-check to make sure everything is correct. We’ll use thi…" at bounding box center [706, 224] width 608 height 883
click at [447, 493] on input "I consent to share my data with Plaid for the purposes of identity verification" at bounding box center [454, 487] width 15 height 15
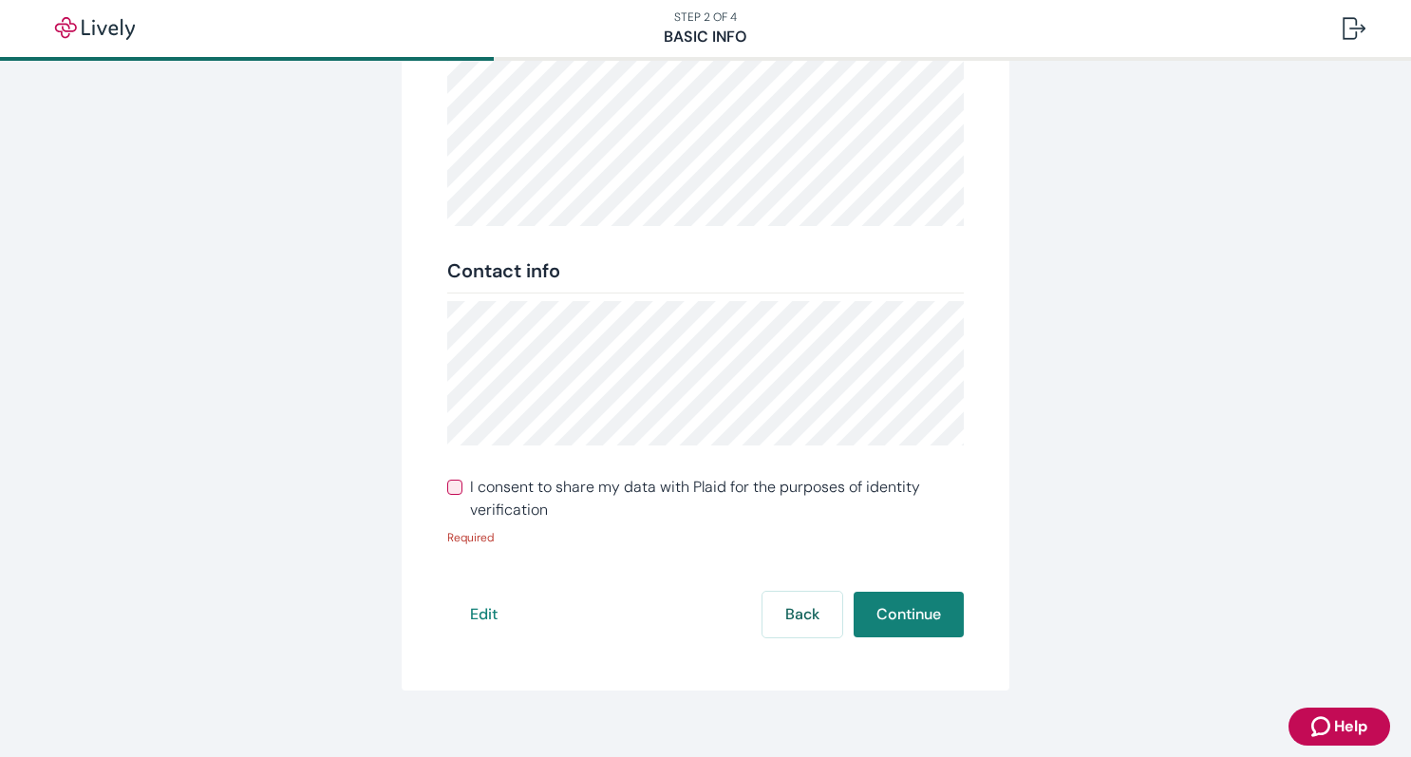
click at [457, 488] on input "I consent to share my data with Plaid for the purposes of identity verification" at bounding box center [454, 487] width 15 height 15
checkbox input "true"
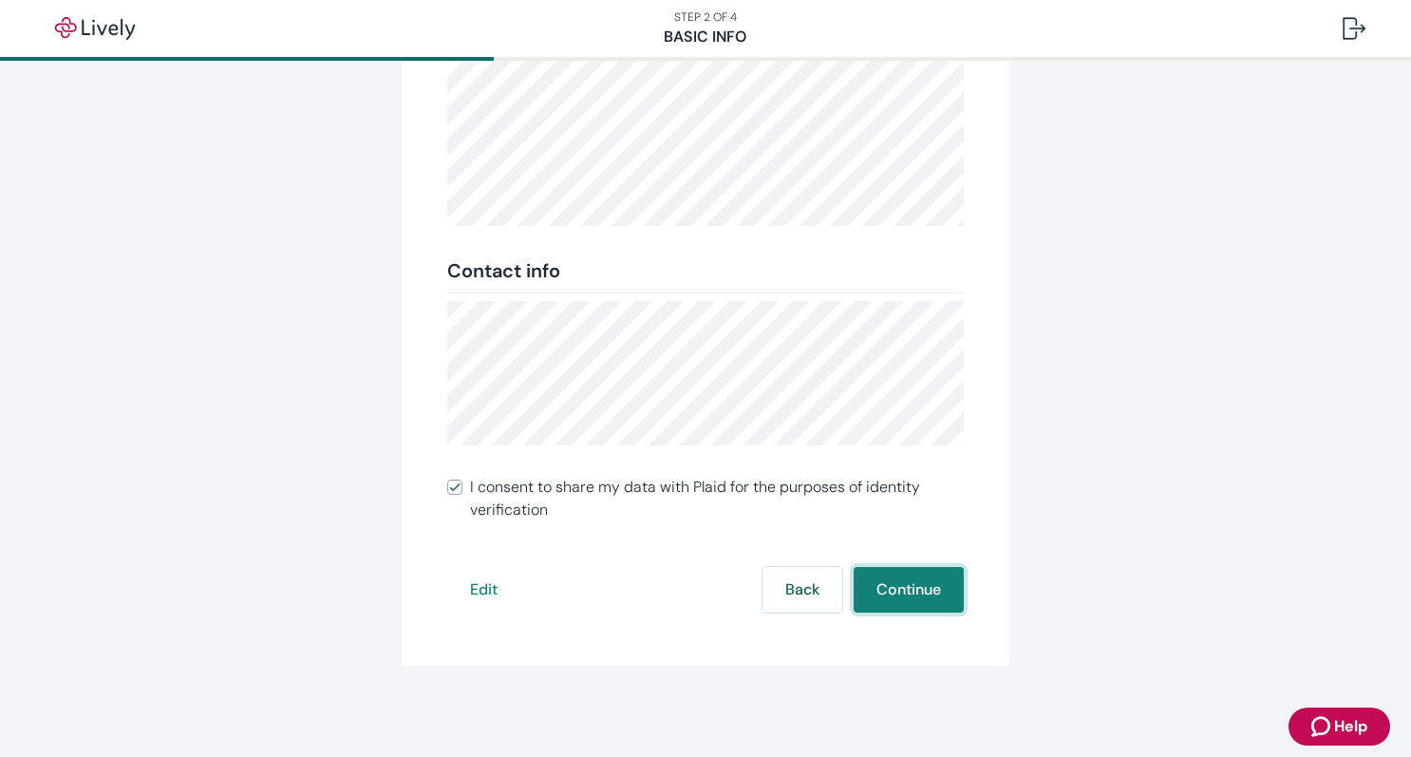
click at [928, 593] on button "Continue" at bounding box center [909, 590] width 110 height 46
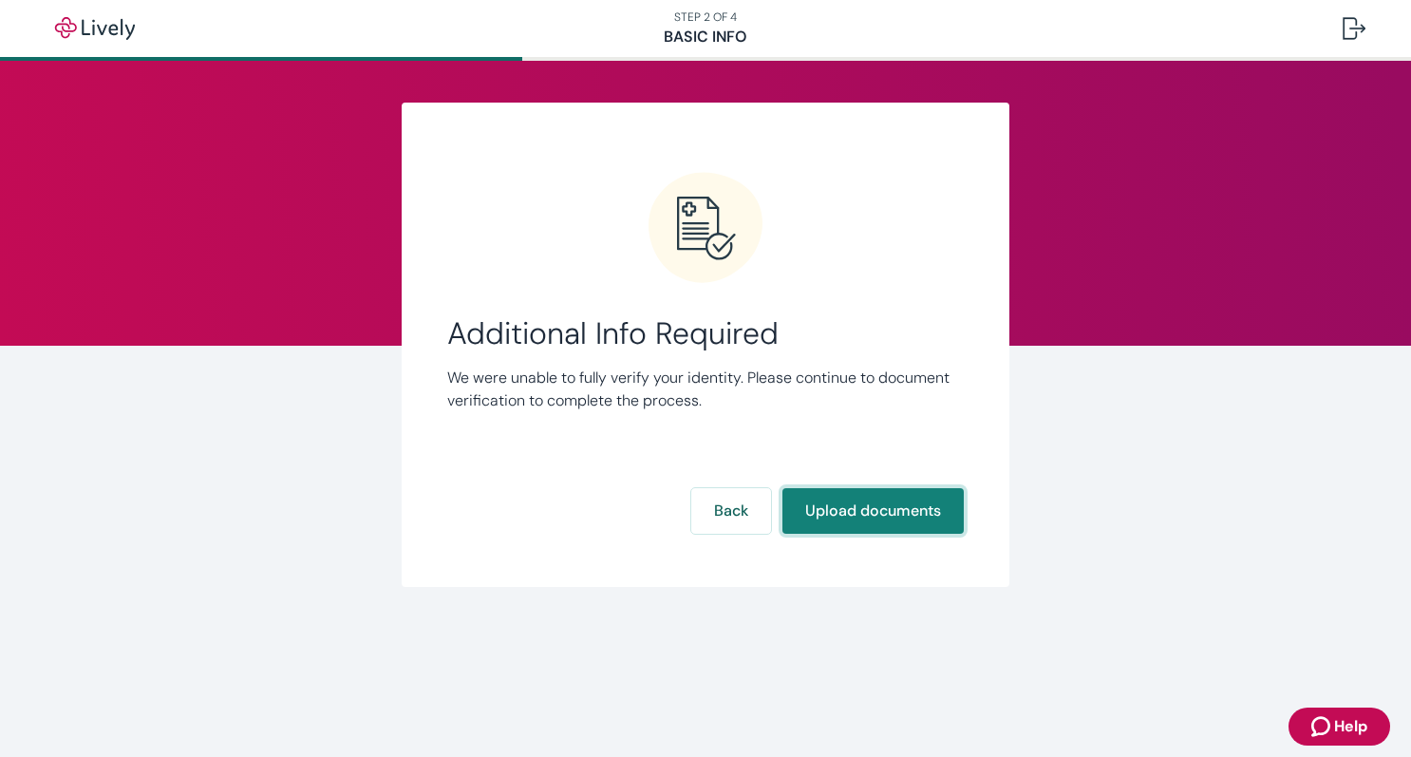
click at [868, 517] on button "Upload documents" at bounding box center [872, 511] width 181 height 46
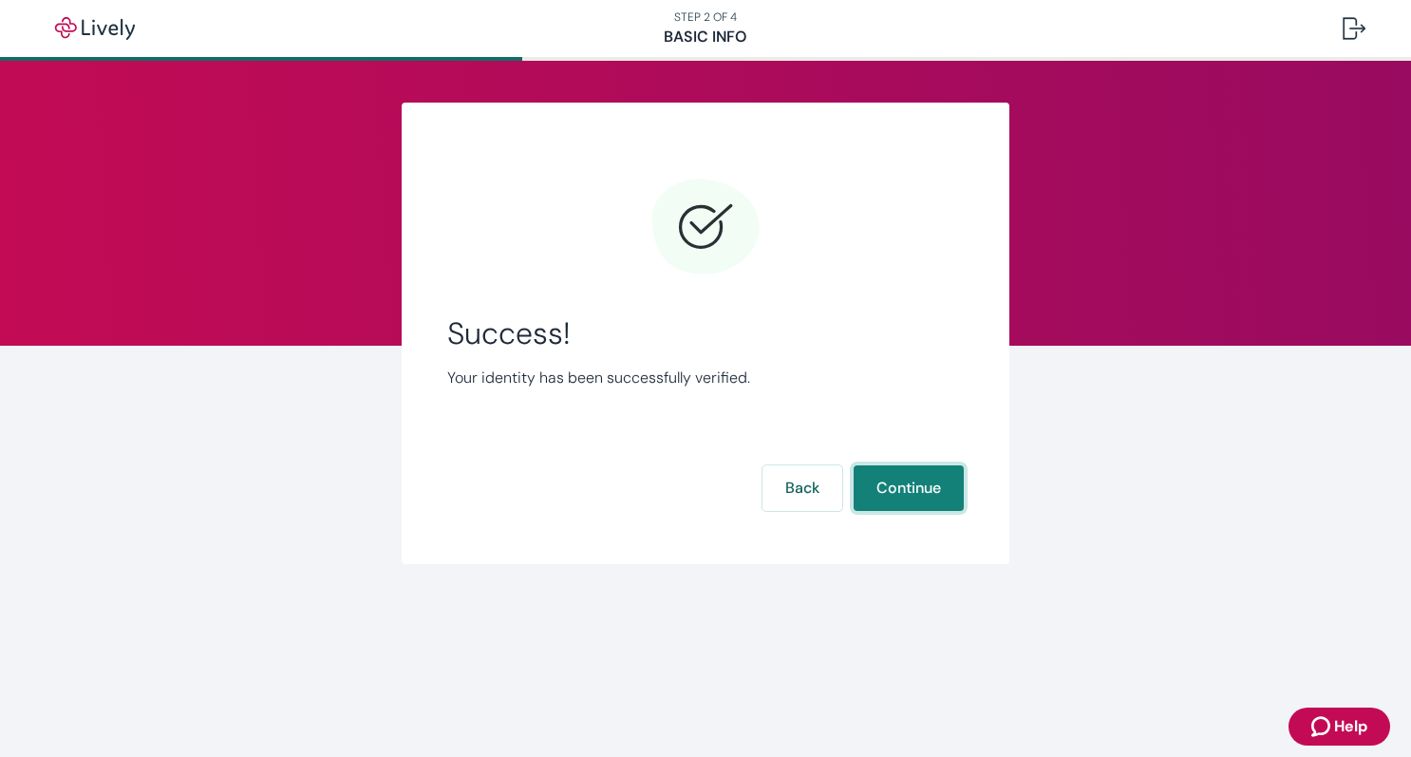
click at [907, 470] on button "Continue" at bounding box center [909, 488] width 110 height 46
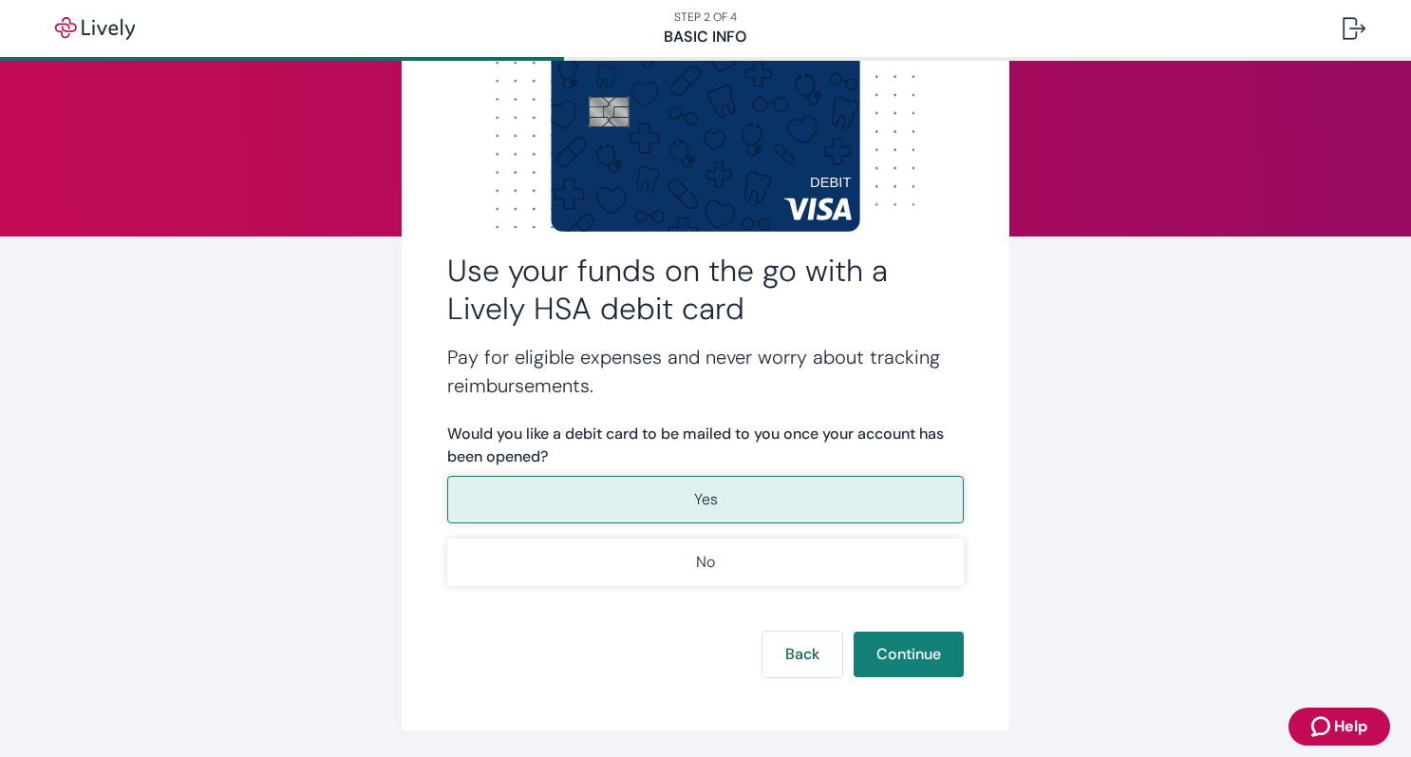
scroll to position [114, 0]
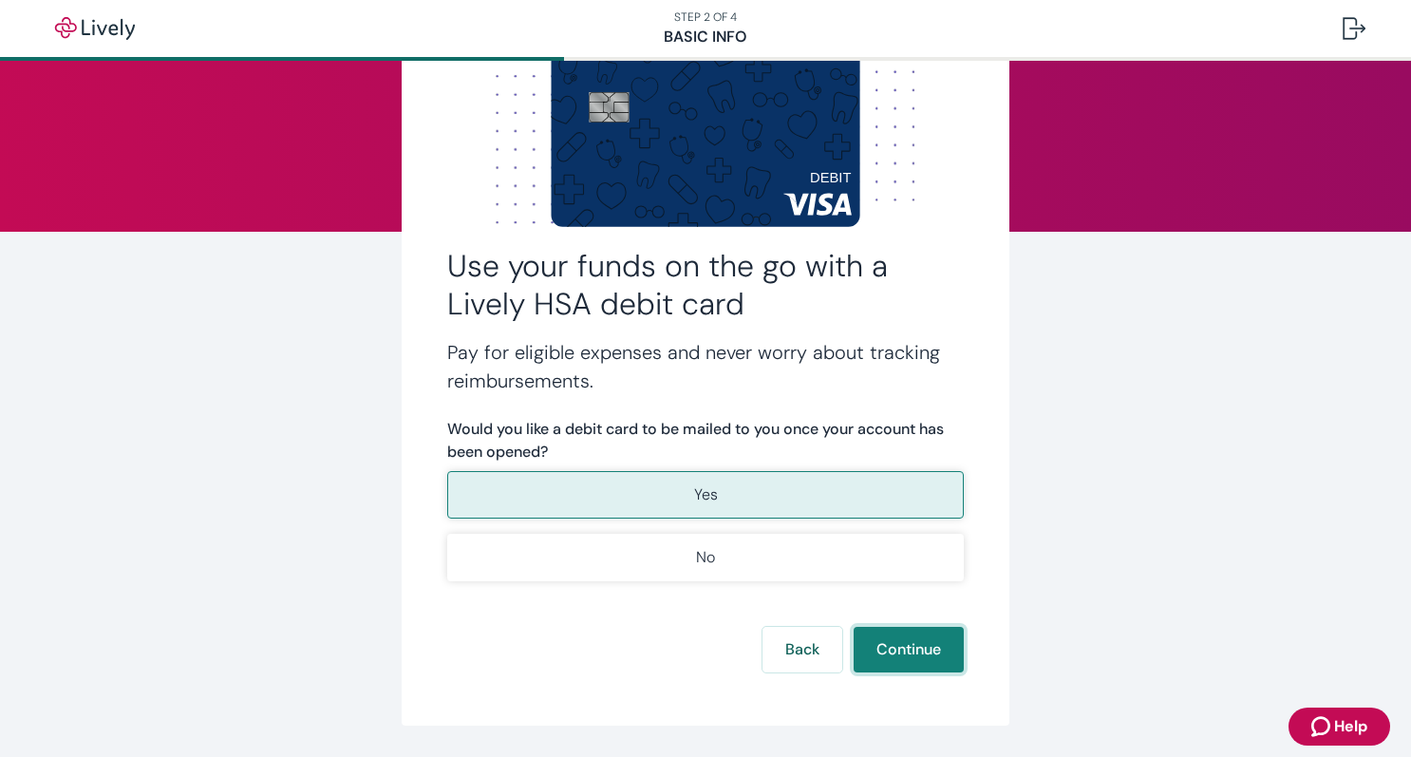
click at [935, 651] on button "Continue" at bounding box center [909, 650] width 110 height 46
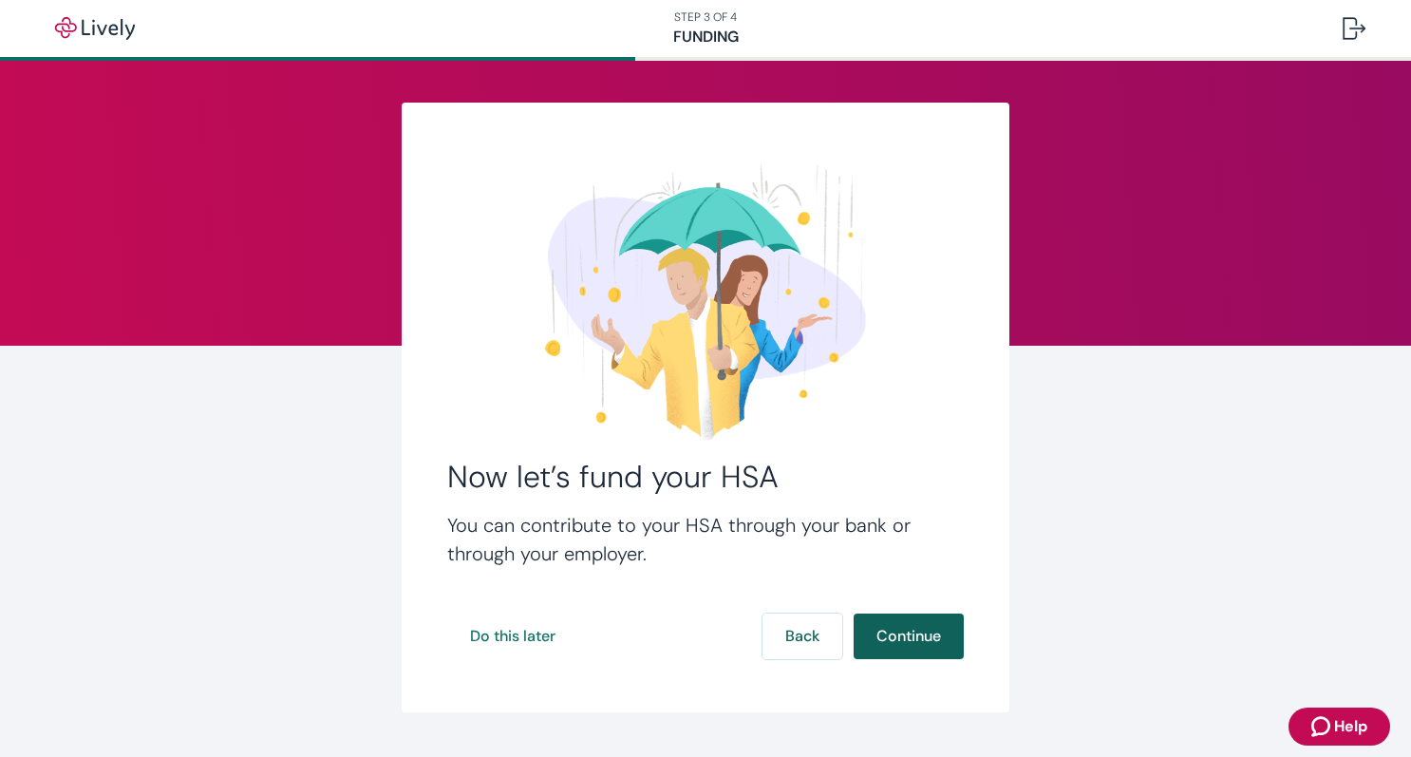
click at [933, 645] on button "Continue" at bounding box center [909, 636] width 110 height 46
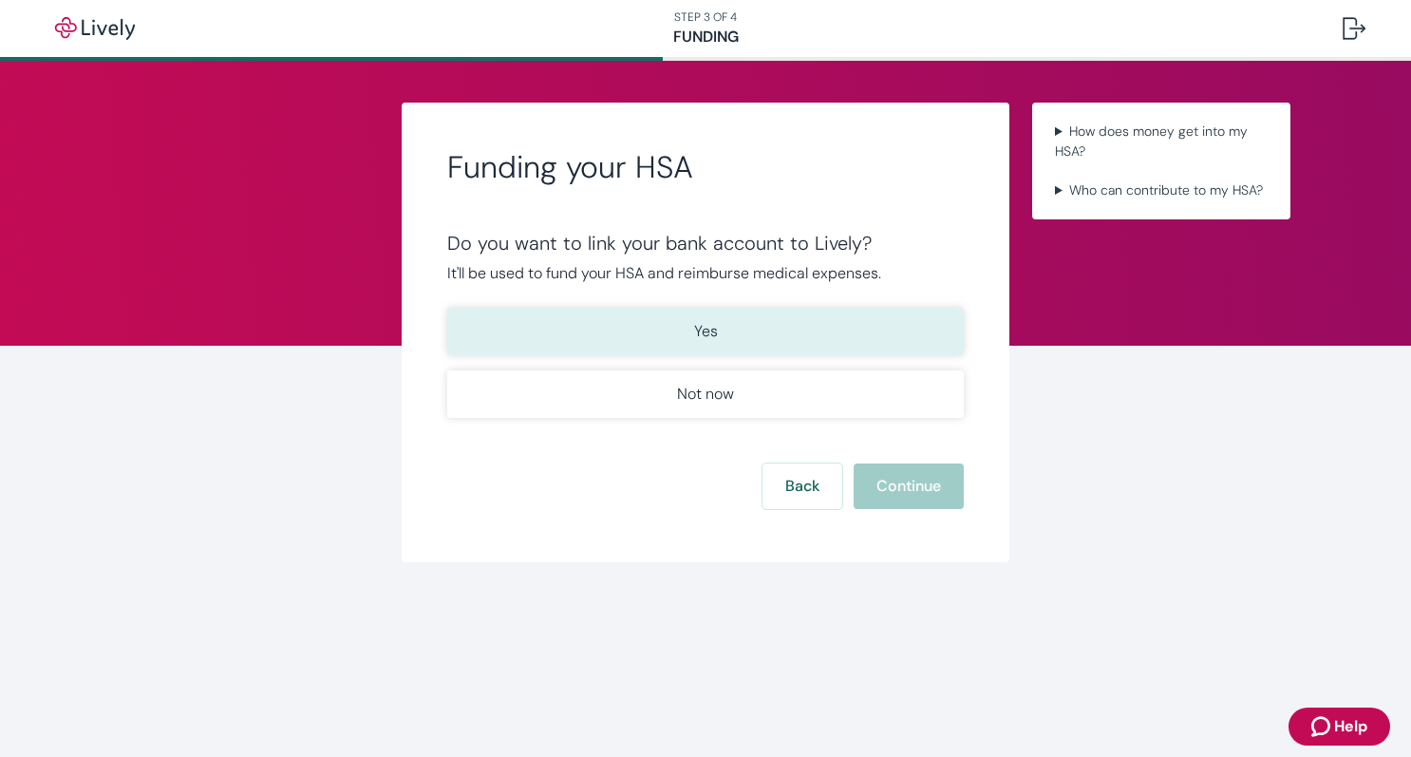
click at [568, 329] on button "Yes" at bounding box center [705, 331] width 517 height 47
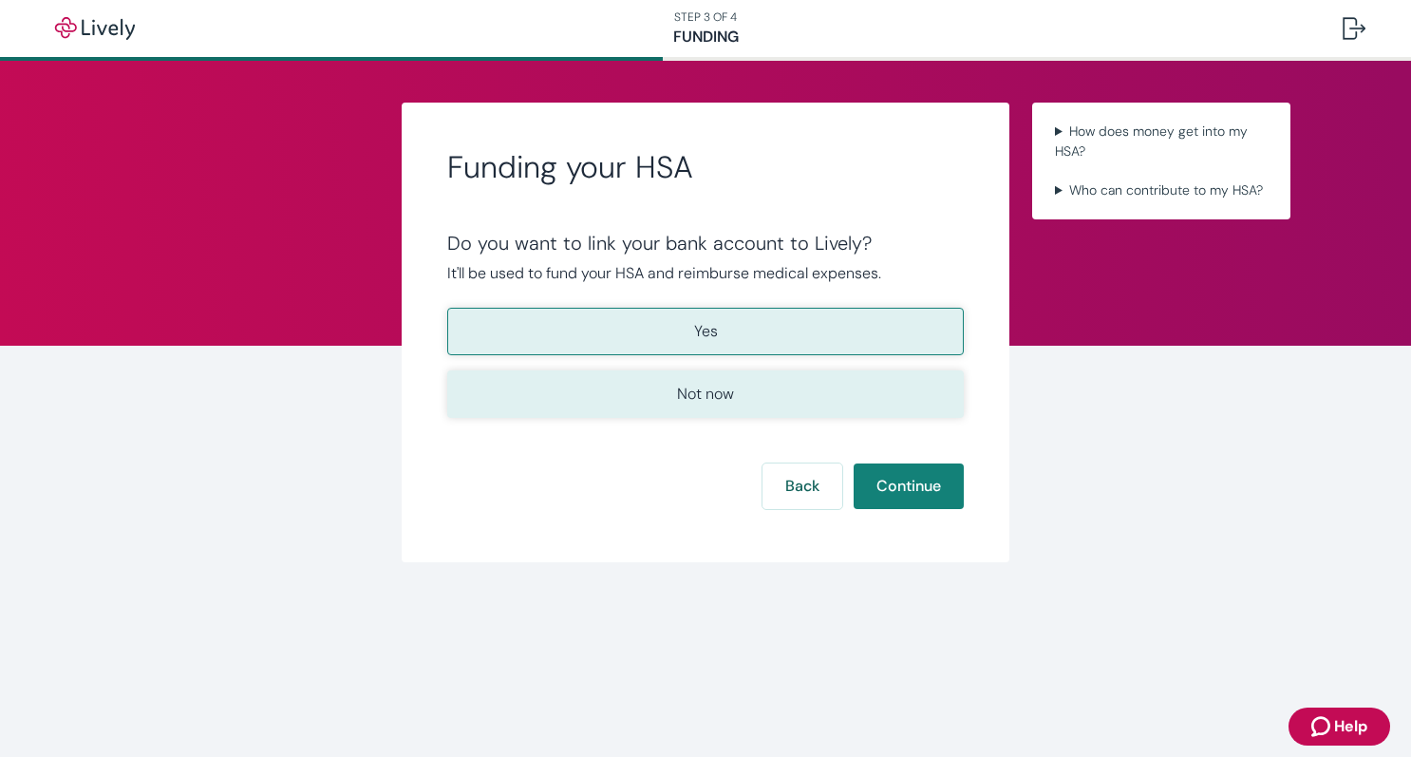
click at [719, 386] on p "Not now" at bounding box center [705, 394] width 57 height 23
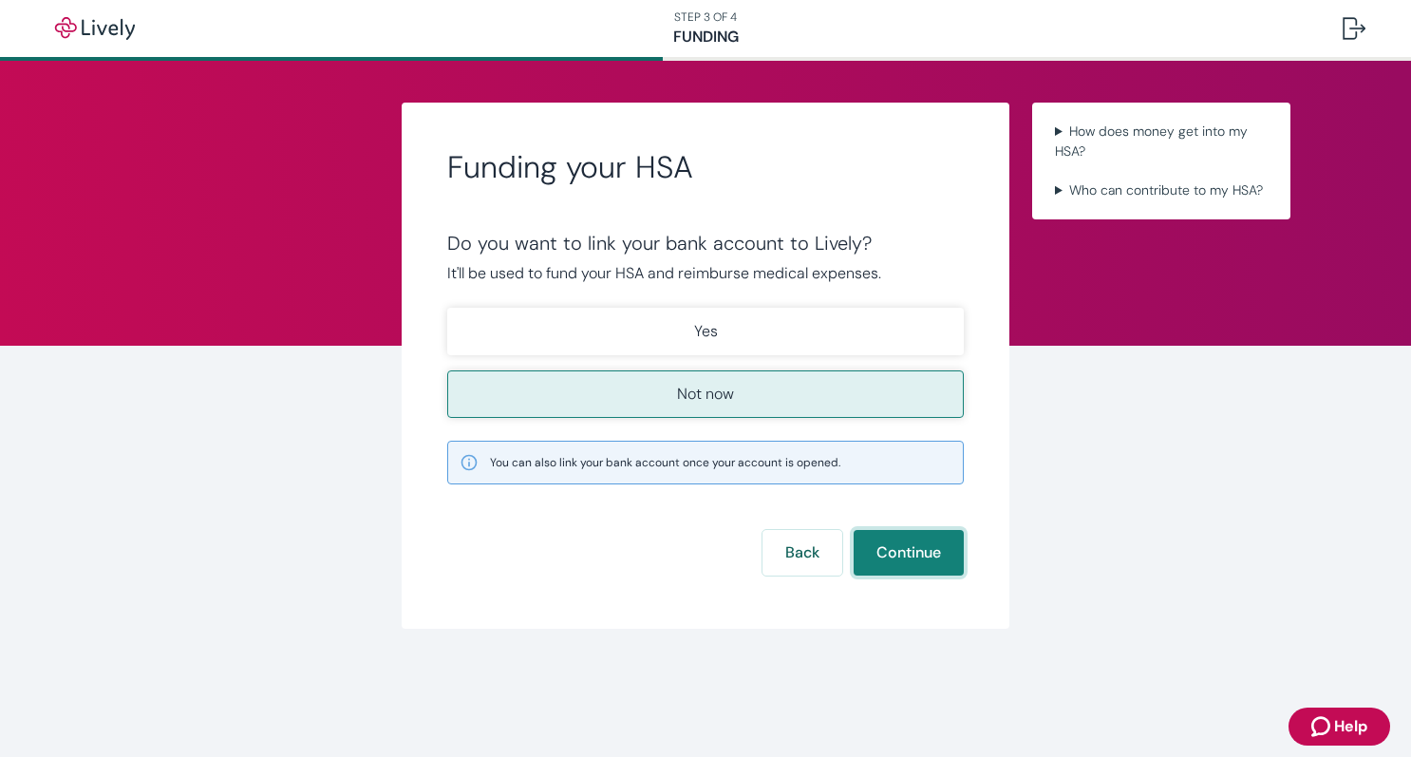
click at [913, 556] on button "Continue" at bounding box center [909, 553] width 110 height 46
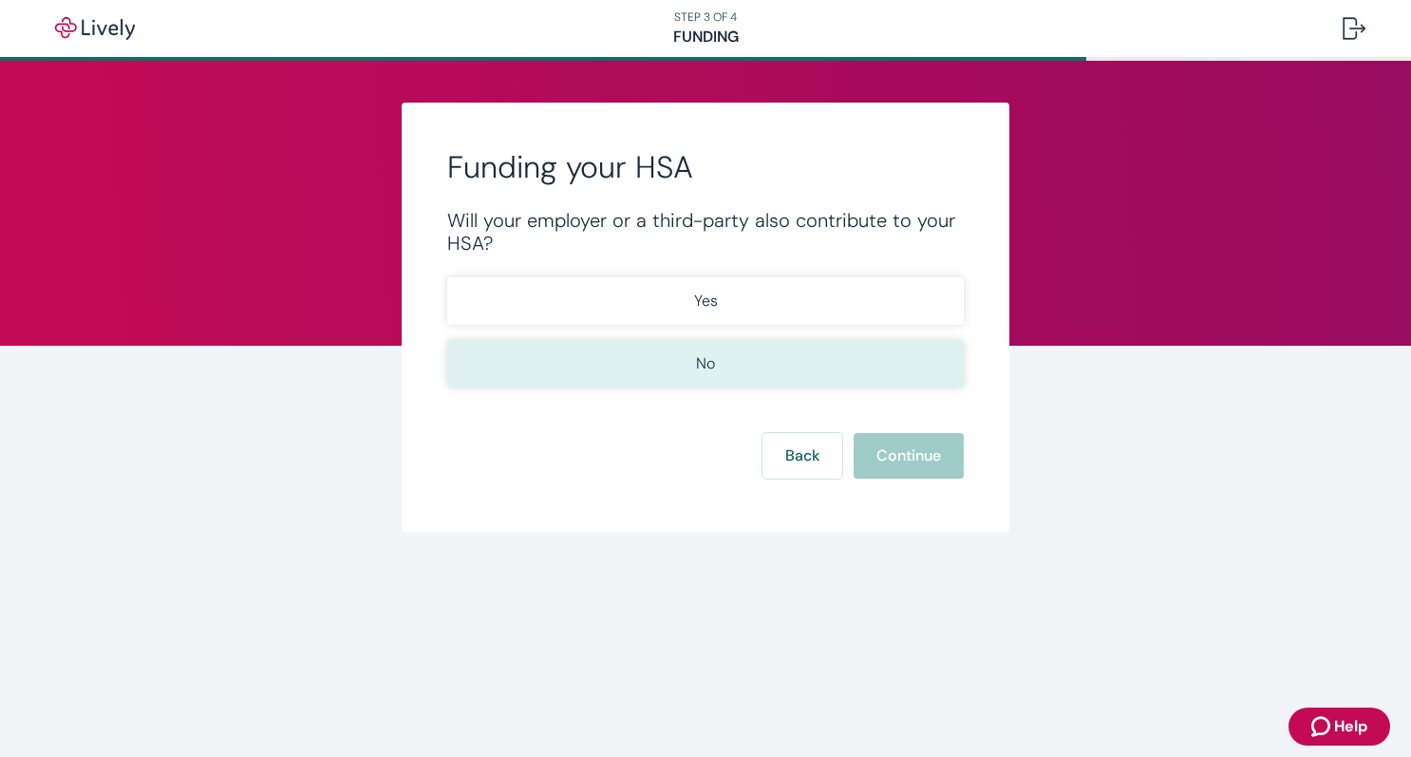
click at [742, 362] on button "No" at bounding box center [705, 363] width 517 height 47
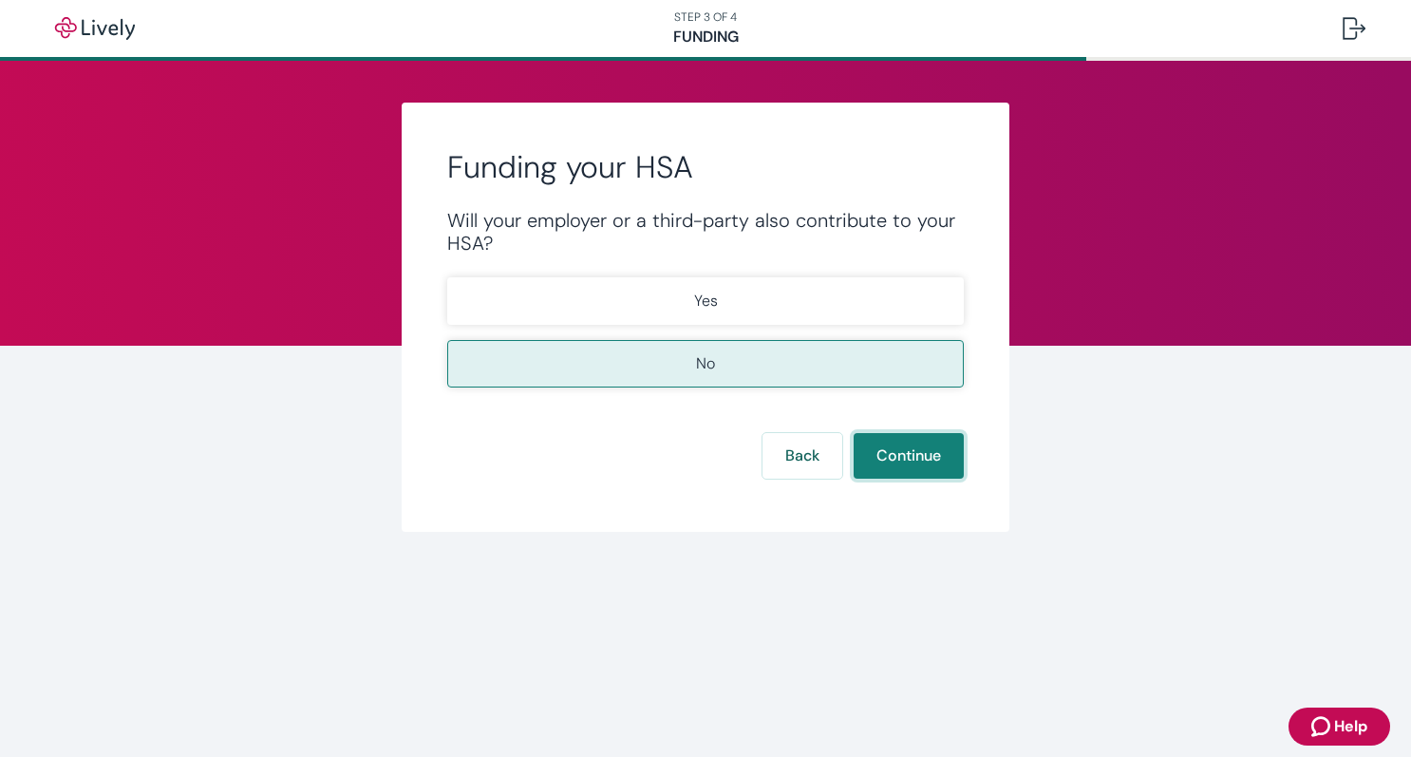
click at [909, 465] on button "Continue" at bounding box center [909, 456] width 110 height 46
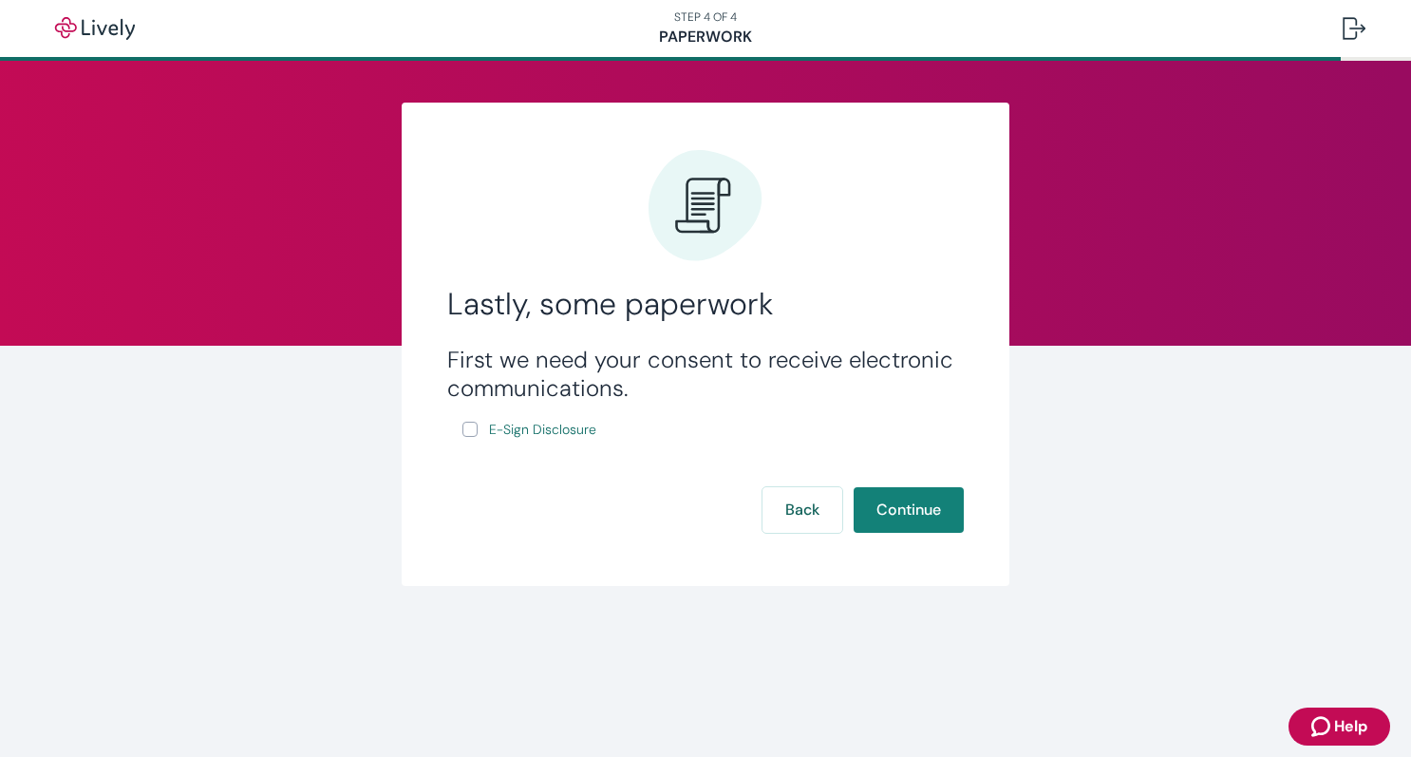
click at [474, 423] on input "E-Sign Disclosure" at bounding box center [469, 429] width 15 height 15
checkbox input "true"
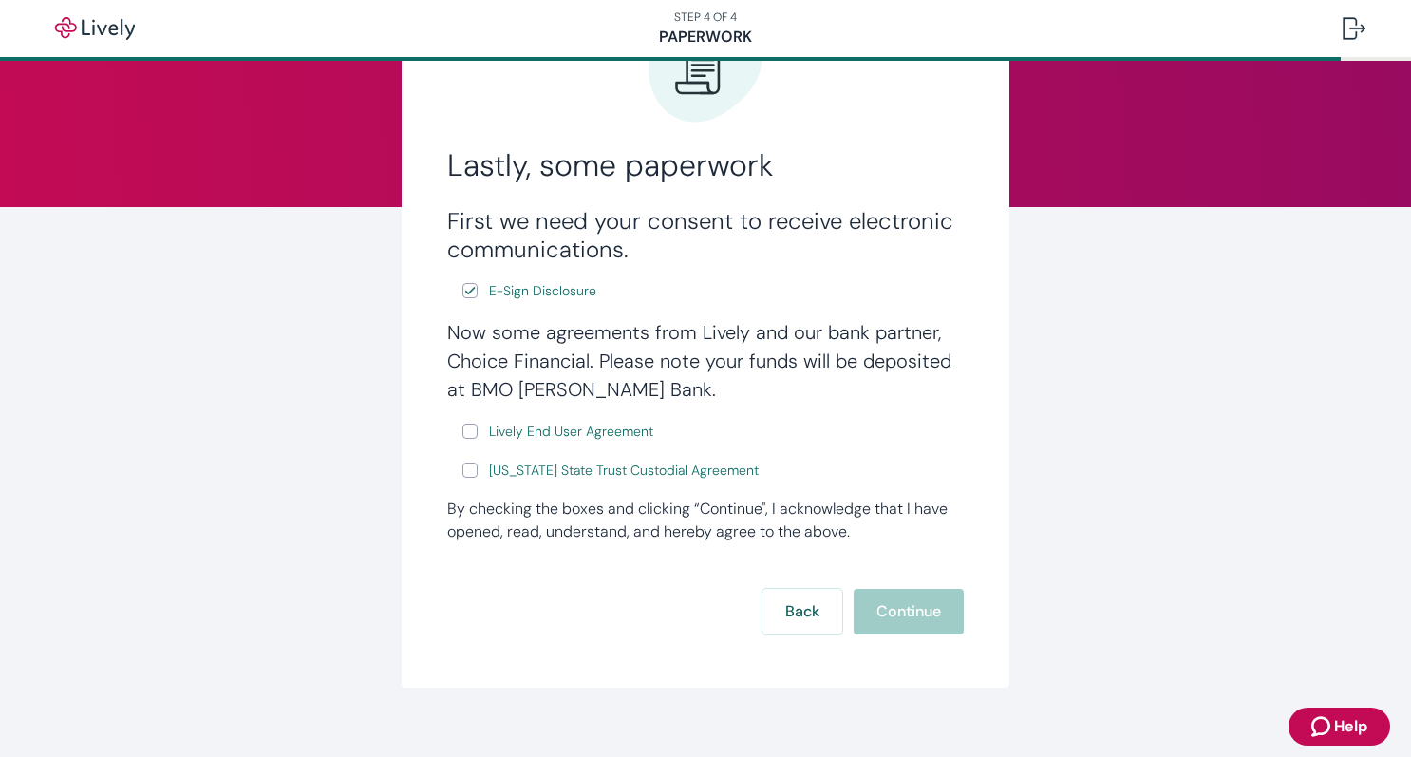
scroll to position [144, 0]
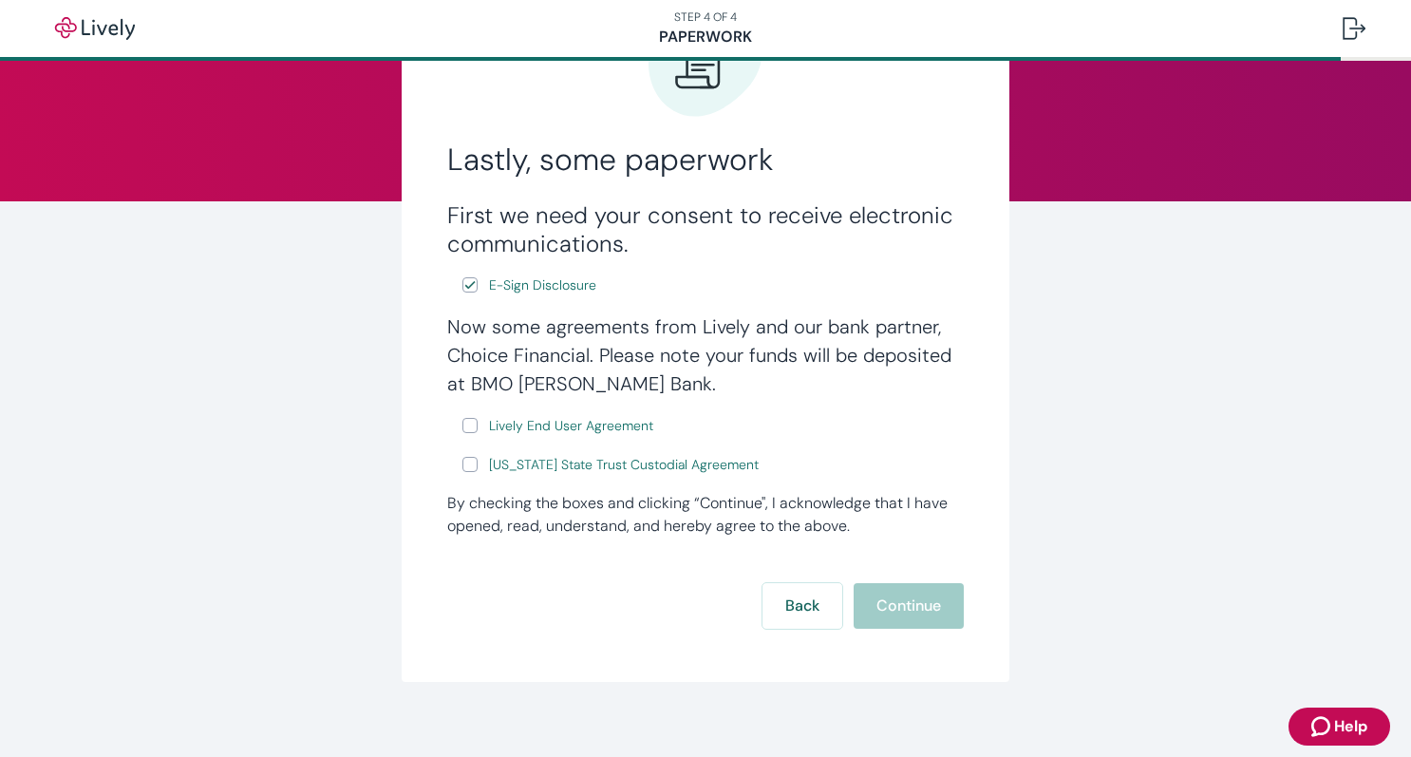
click at [467, 425] on input "Lively End User Agreement" at bounding box center [469, 425] width 15 height 15
checkbox input "true"
click at [474, 474] on label "[US_STATE] State Trust Custodial Agreement" at bounding box center [612, 465] width 300 height 24
click at [474, 472] on input "[US_STATE] State Trust Custodial Agreement" at bounding box center [469, 464] width 15 height 15
checkbox input "true"
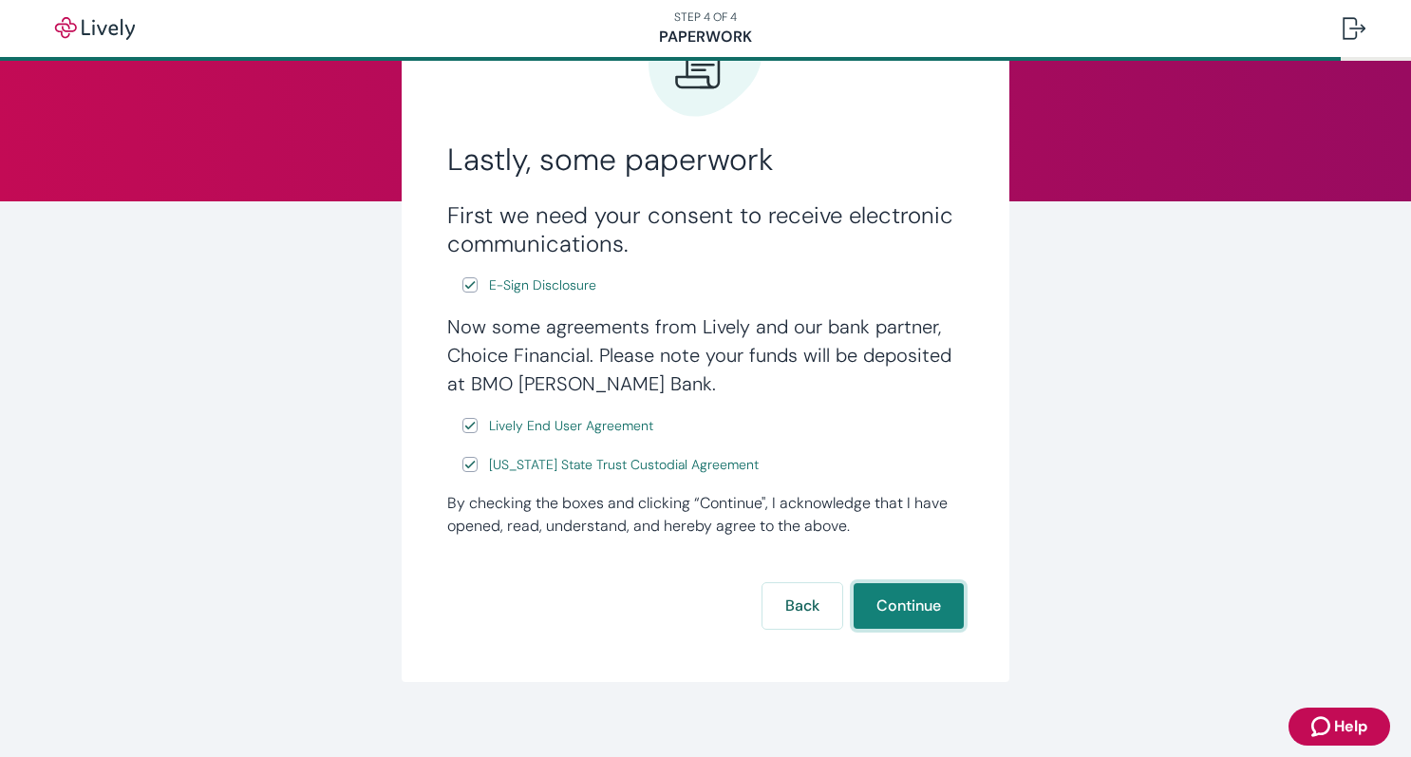
click at [912, 624] on button "Continue" at bounding box center [909, 606] width 110 height 46
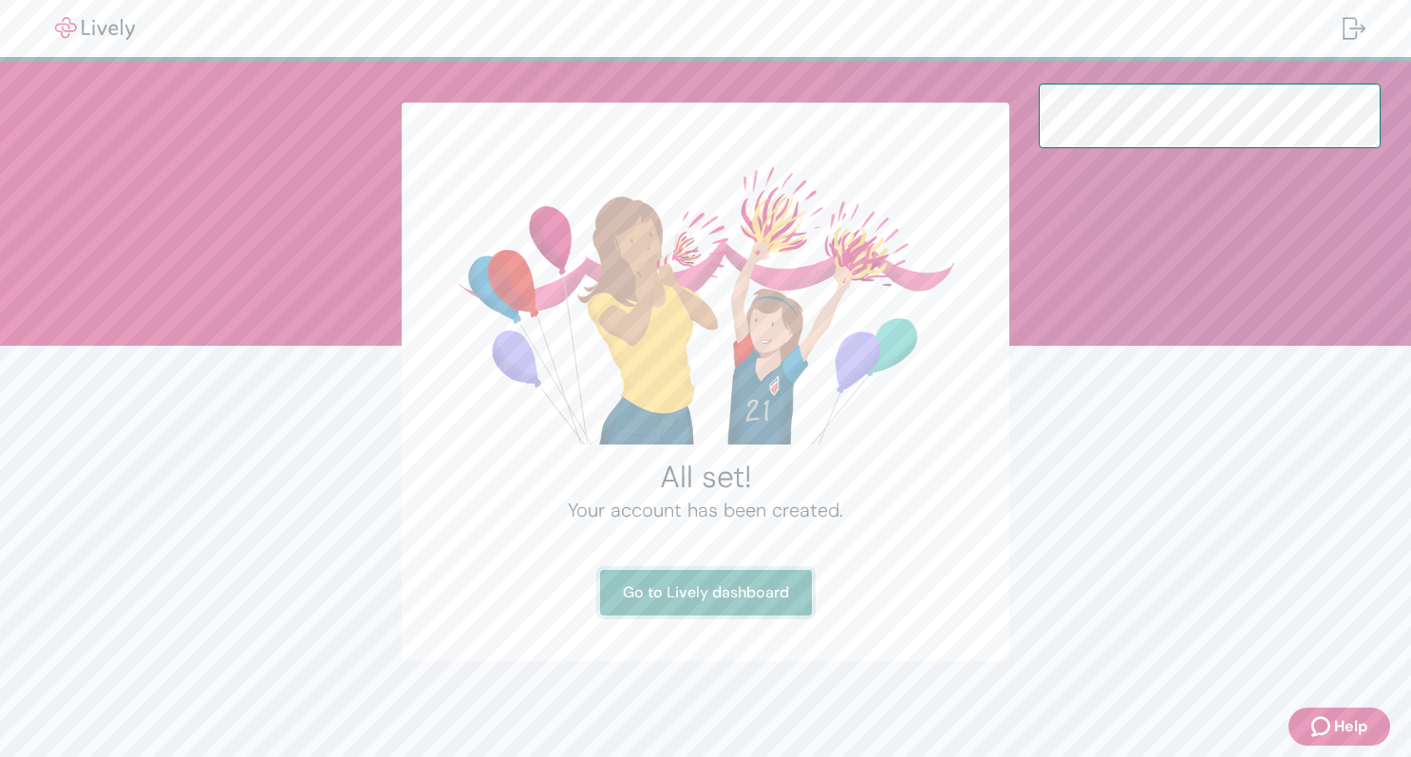
click at [719, 590] on link "Go to Lively dashboard" at bounding box center [706, 593] width 212 height 46
